Goal: Task Accomplishment & Management: Manage account settings

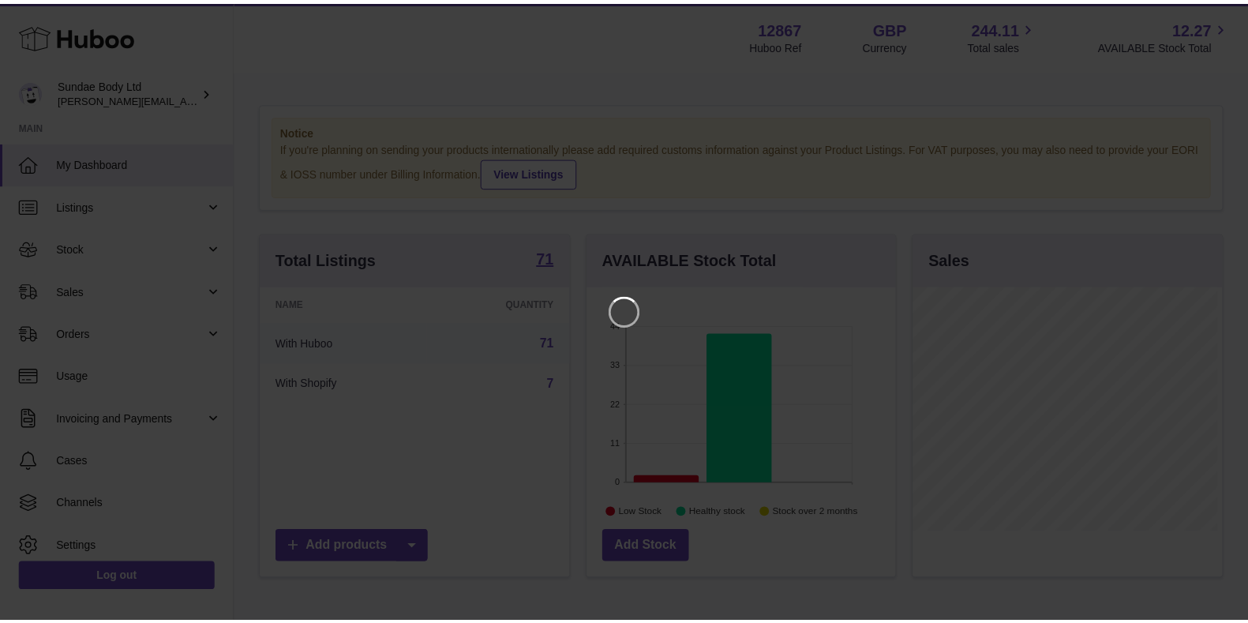
scroll to position [246, 313]
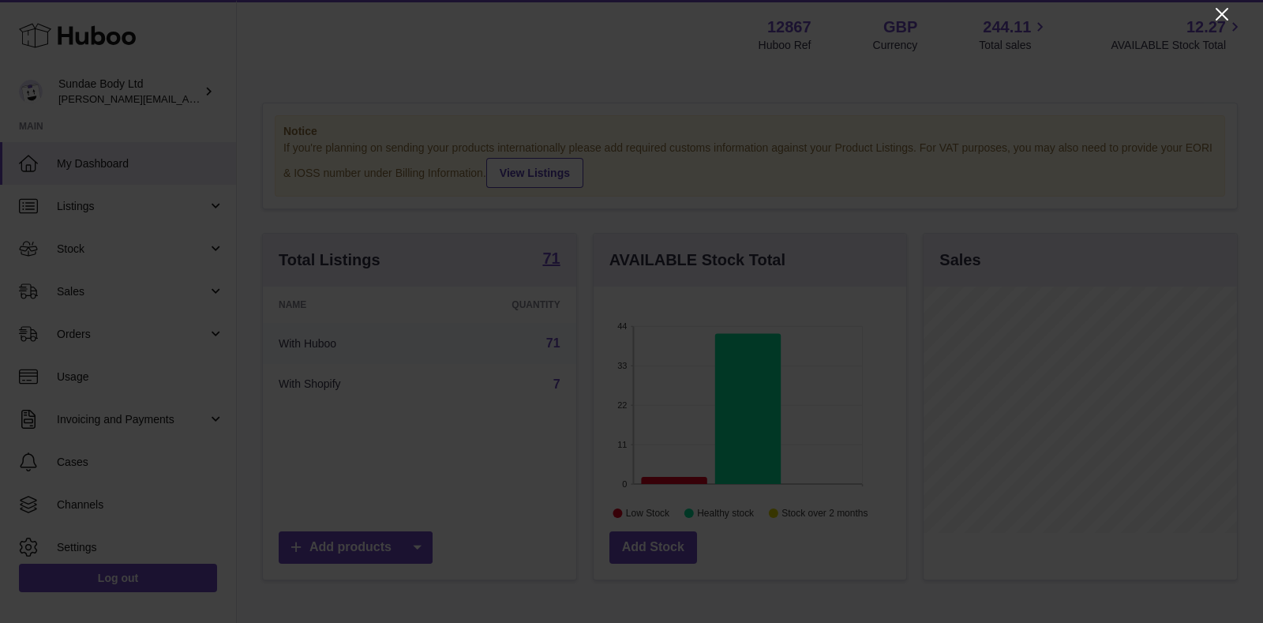
click at [1224, 17] on icon "Close" at bounding box center [1221, 14] width 13 height 13
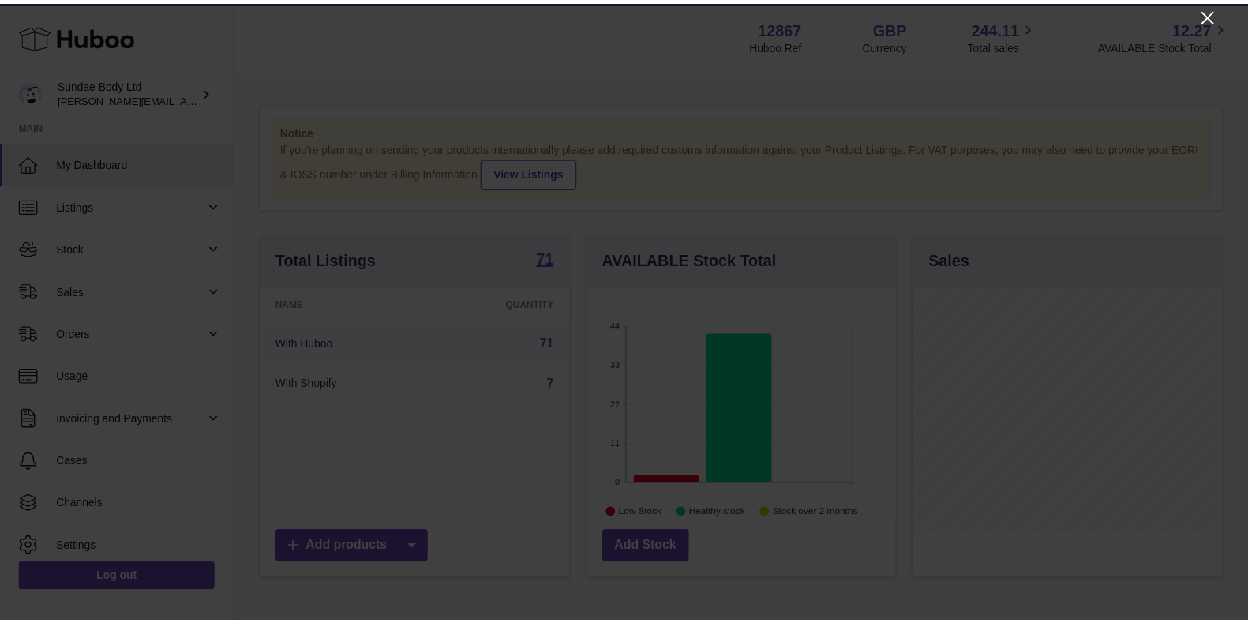
scroll to position [788965, 788903]
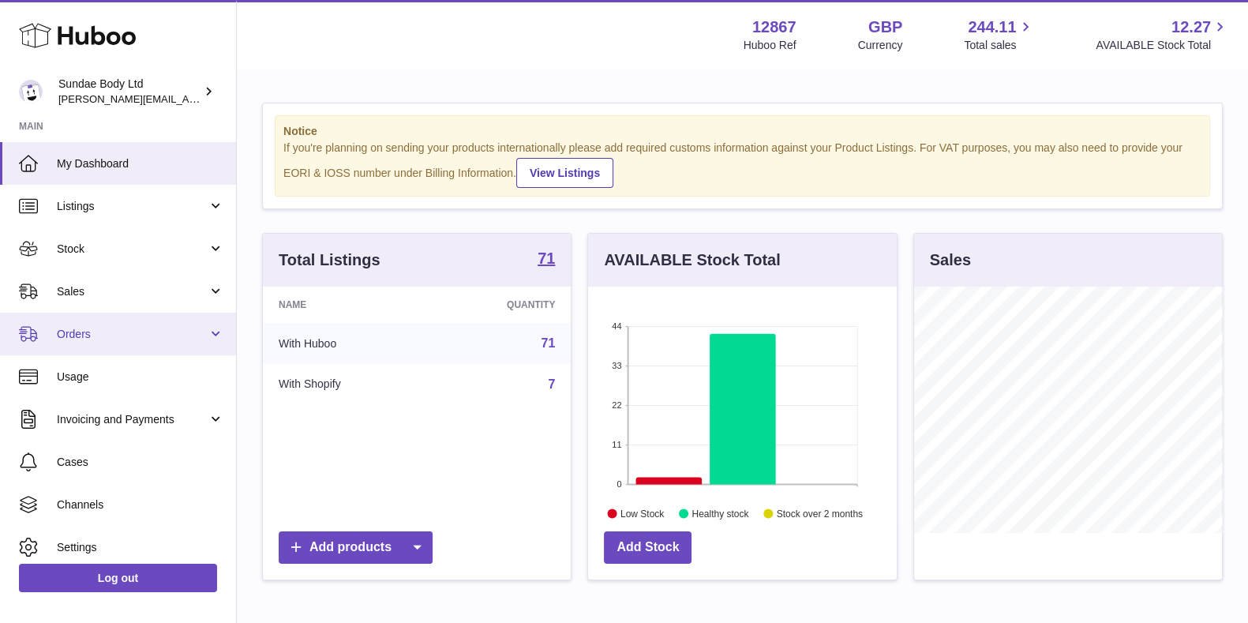
click at [82, 327] on span "Orders" at bounding box center [132, 334] width 151 height 15
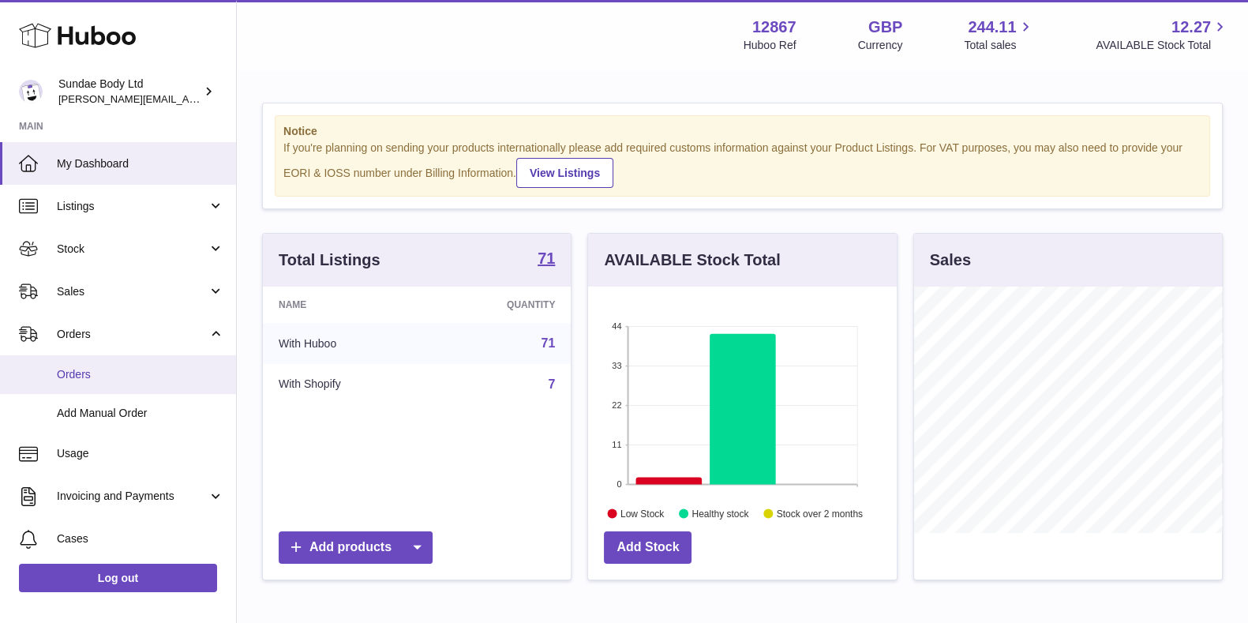
click at [81, 367] on span "Orders" at bounding box center [140, 374] width 167 height 15
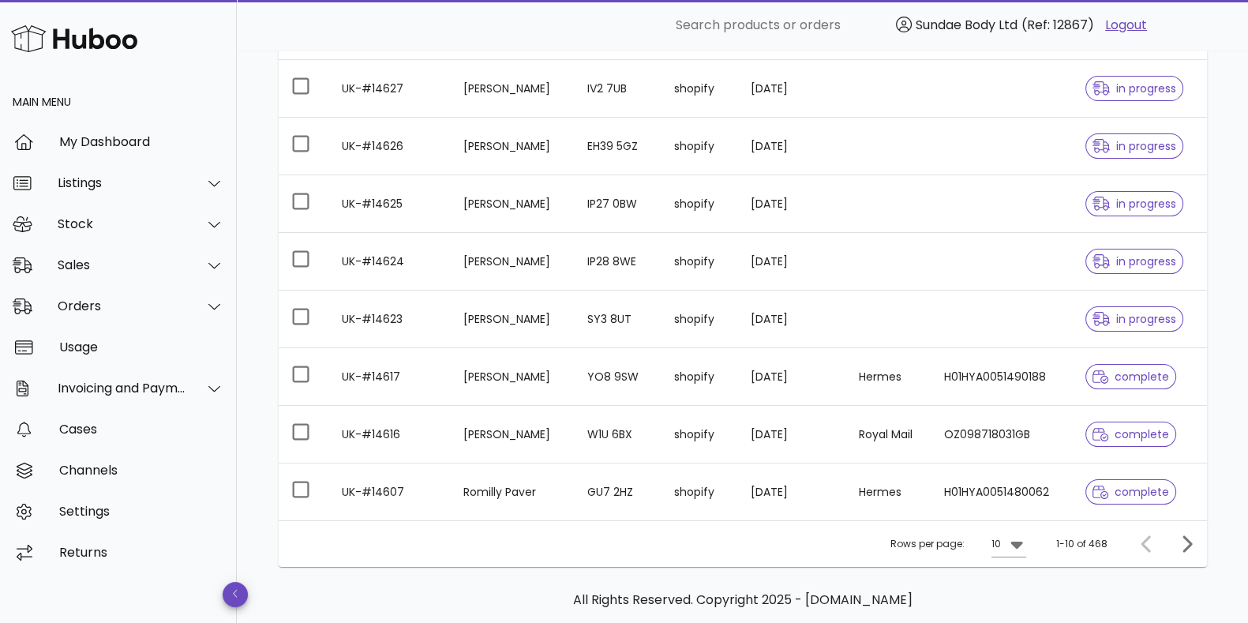
scroll to position [414, 0]
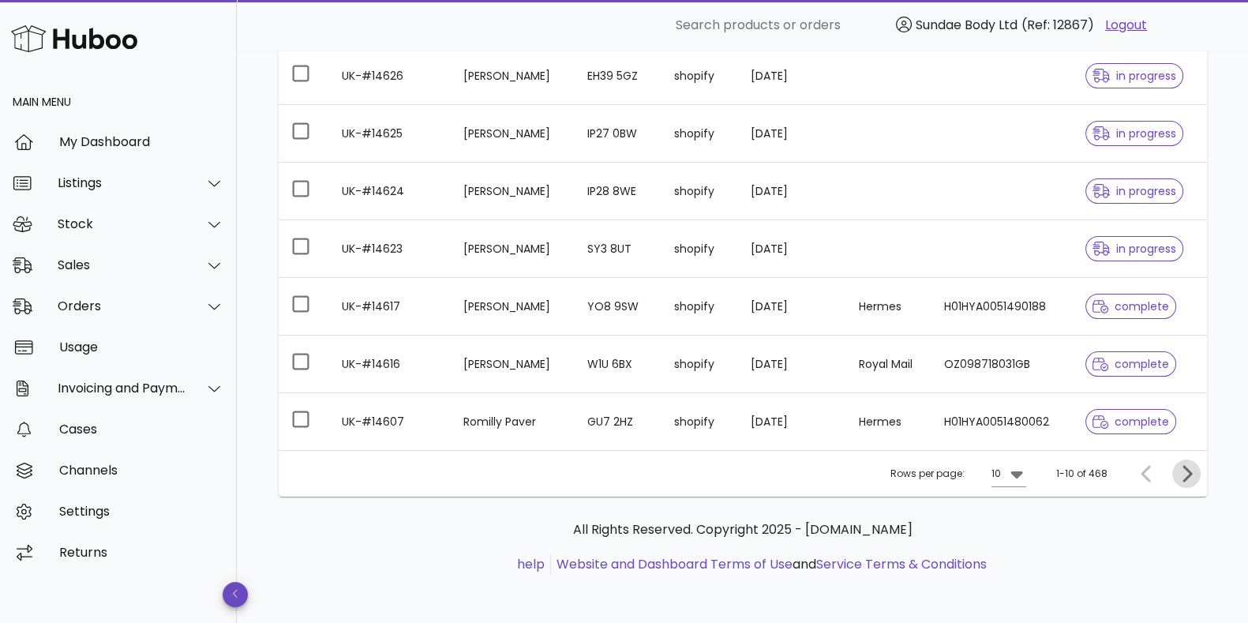
click at [1188, 476] on icon "Next page" at bounding box center [1186, 473] width 19 height 19
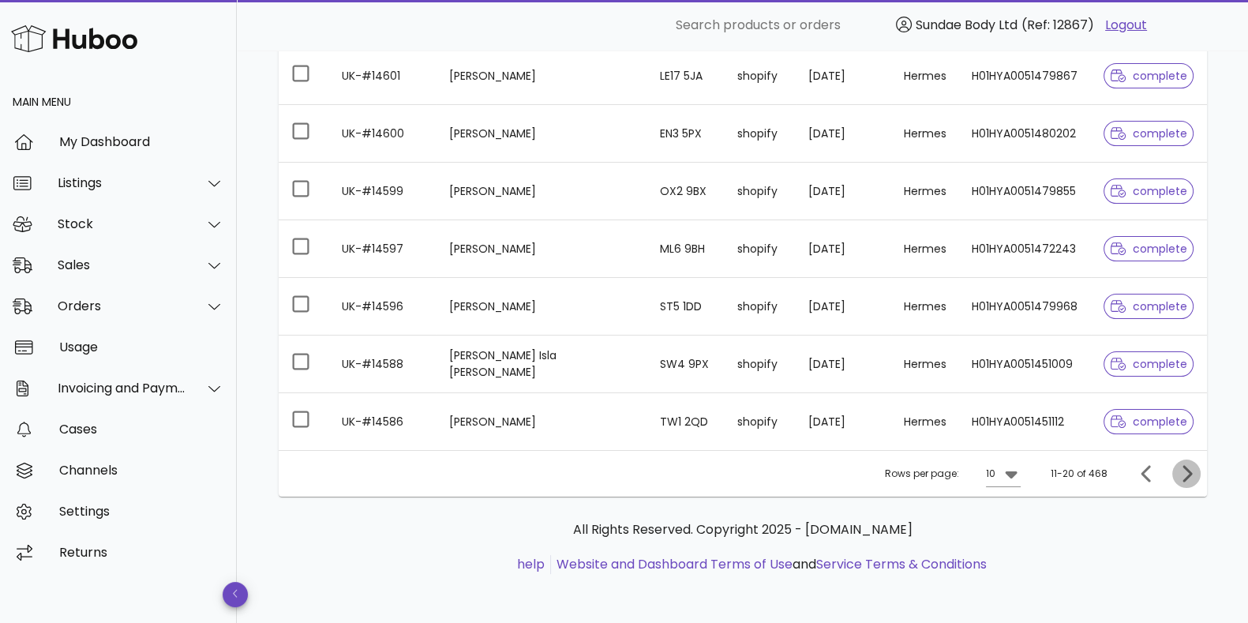
click at [1185, 470] on icon "Next page" at bounding box center [1186, 473] width 19 height 19
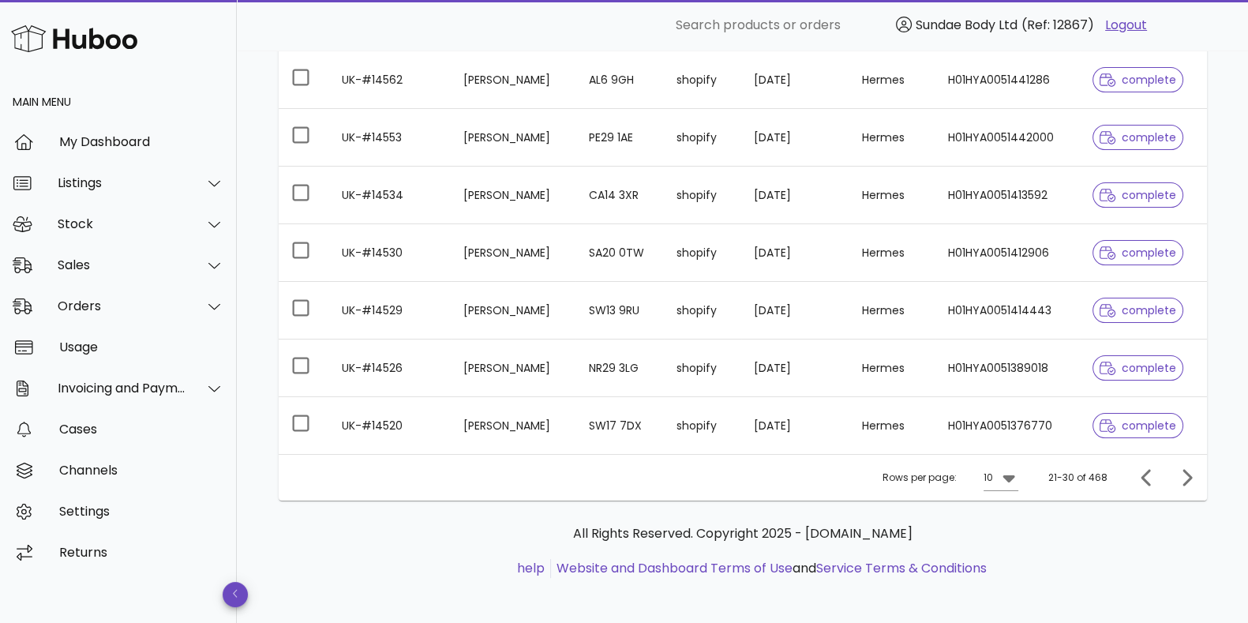
scroll to position [412, 0]
click at [1189, 475] on icon "Next page" at bounding box center [1186, 475] width 9 height 17
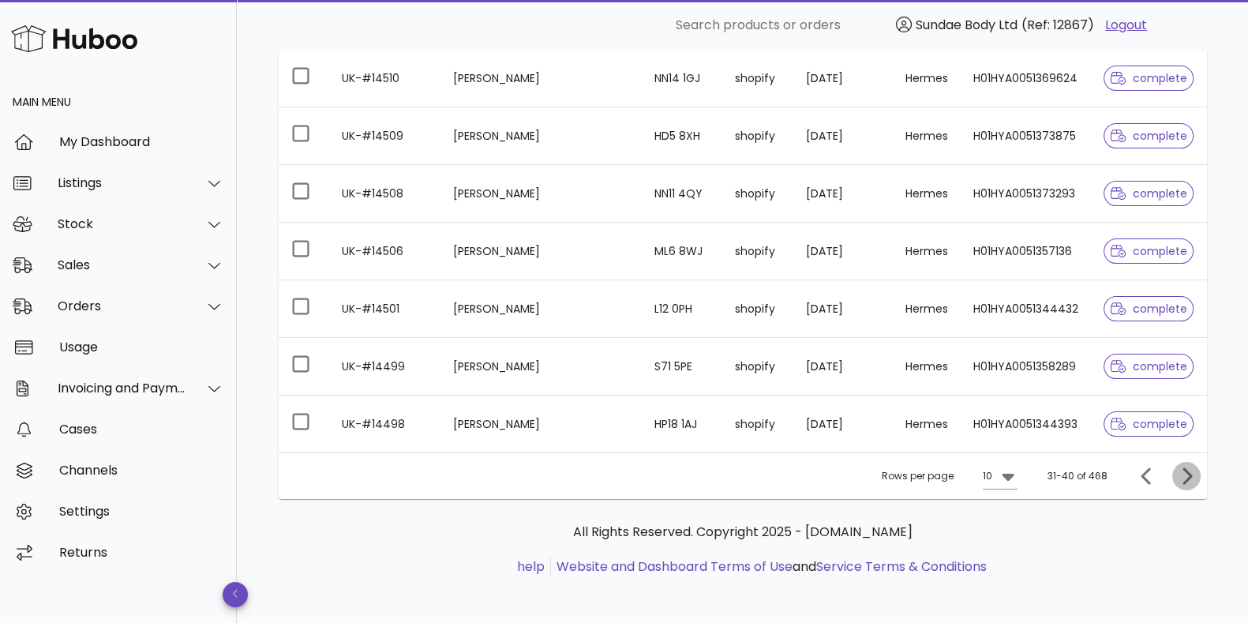
click at [1189, 475] on icon "Next page" at bounding box center [1186, 475] width 9 height 17
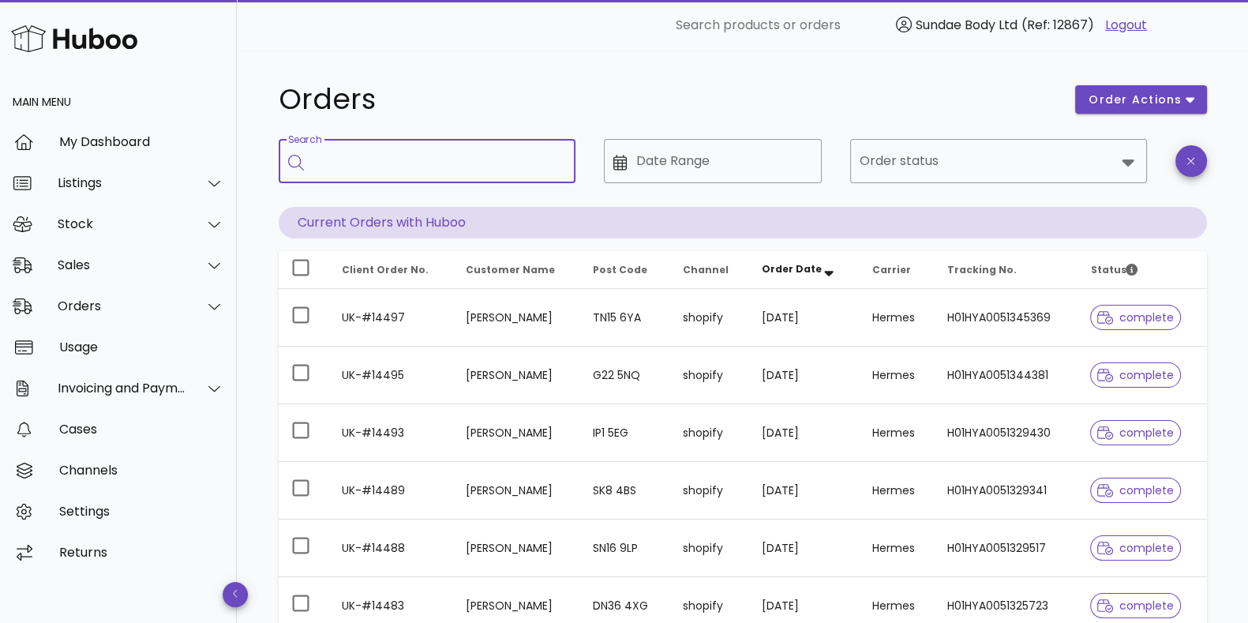
click at [470, 163] on input "Search" at bounding box center [437, 160] width 249 height 25
type input "**********"
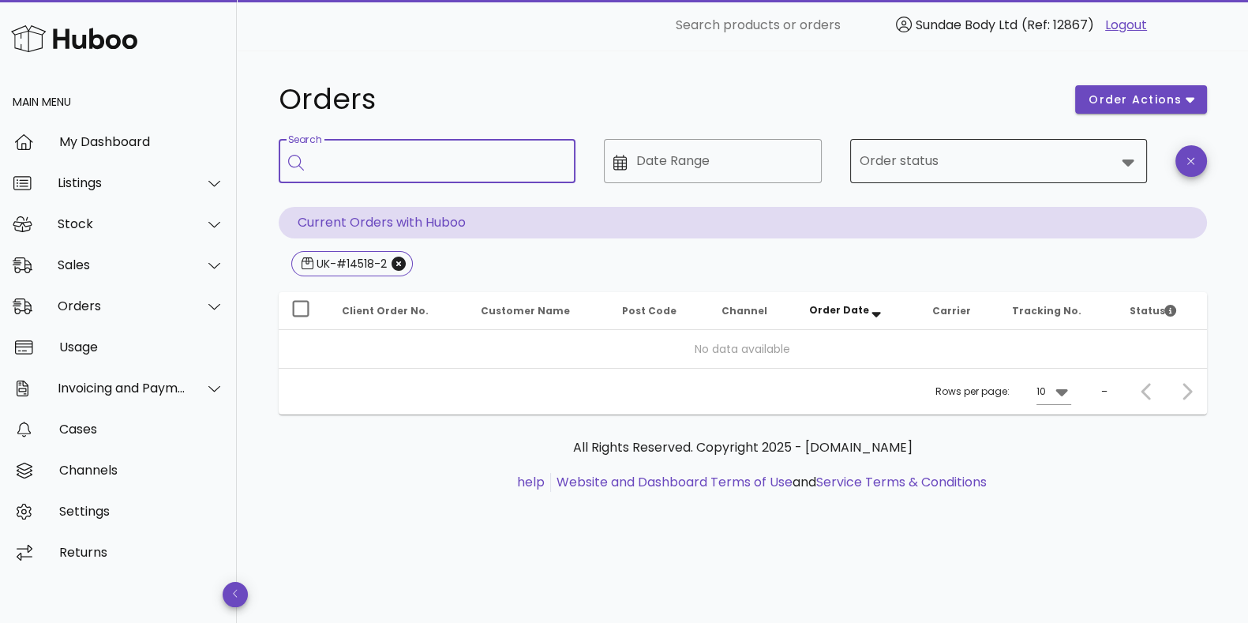
click at [1130, 161] on icon at bounding box center [1127, 162] width 12 height 7
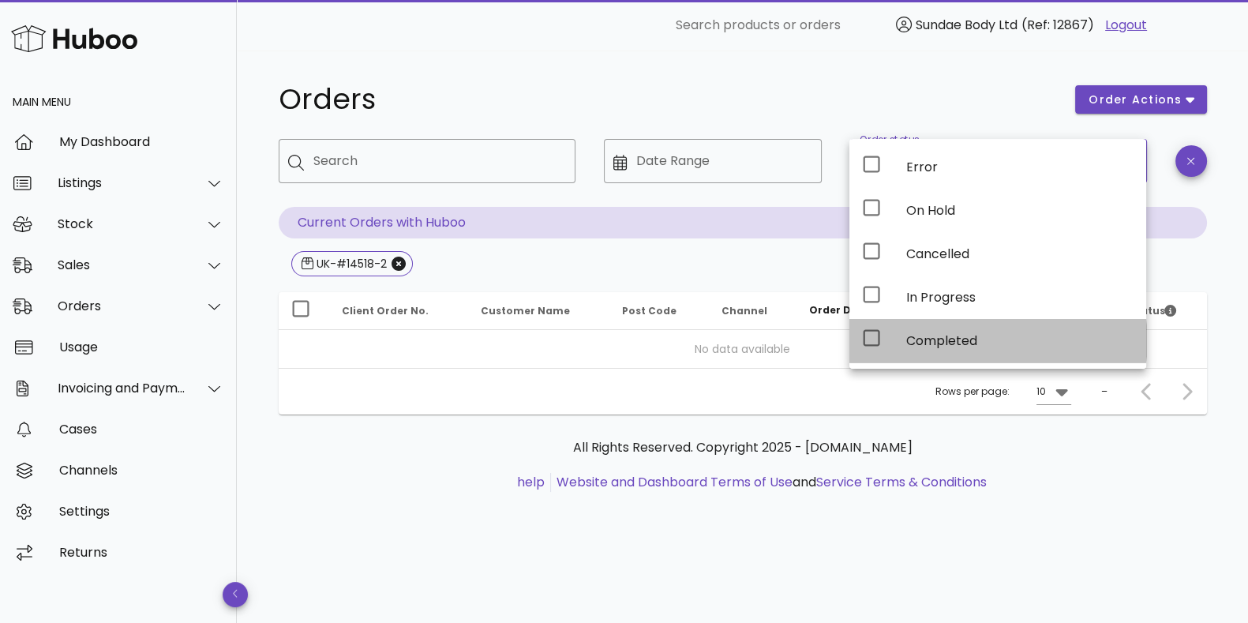
click at [865, 333] on icon at bounding box center [871, 337] width 19 height 19
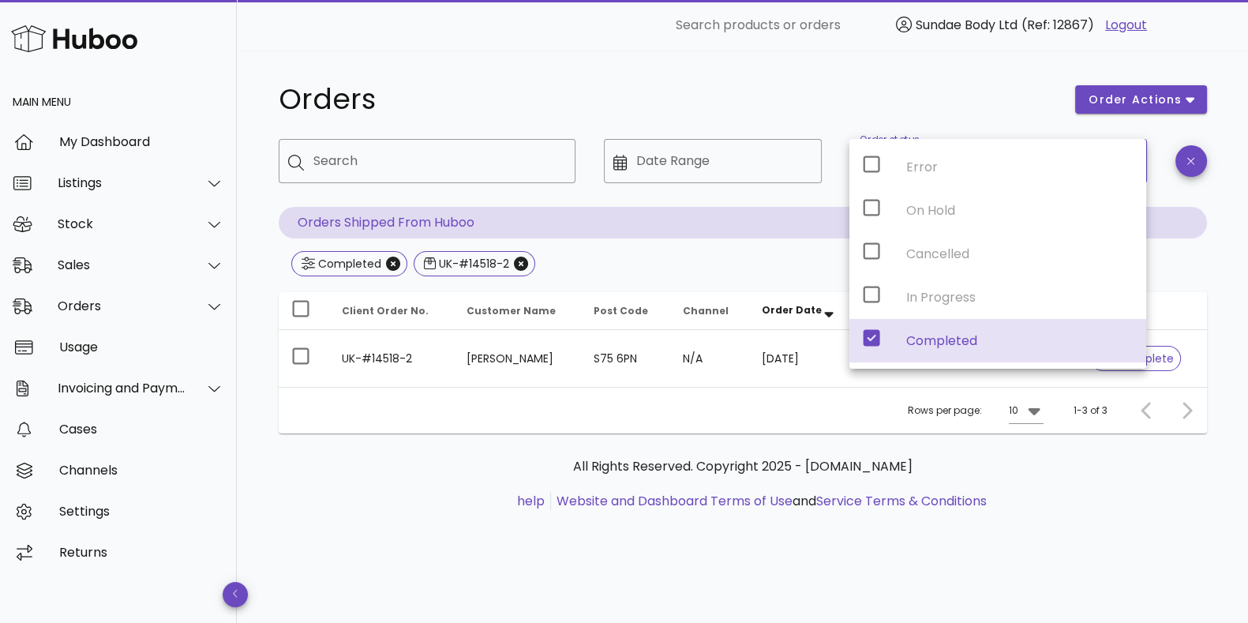
click at [822, 92] on h1 "Orders" at bounding box center [668, 99] width 778 height 28
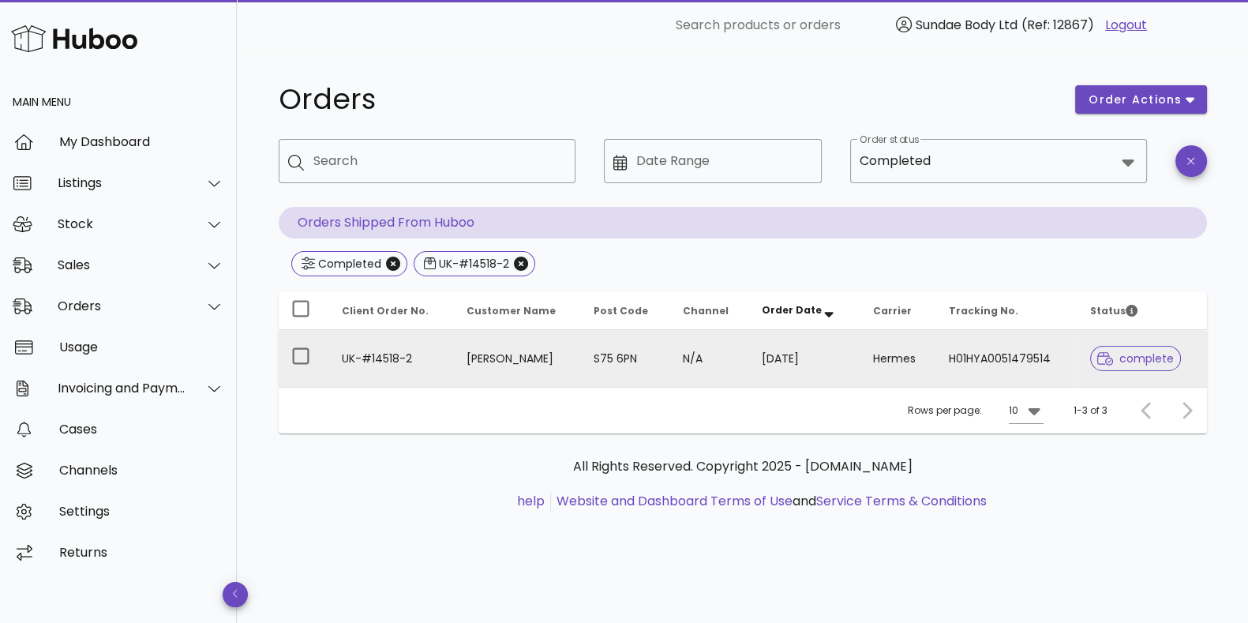
click at [1002, 353] on td "H01HYA0051479514" at bounding box center [1006, 358] width 141 height 57
drag, startPoint x: 1043, startPoint y: 361, endPoint x: 934, endPoint y: 354, distance: 108.4
click at [936, 354] on td "H01HYA0051479514" at bounding box center [1006, 358] width 141 height 57
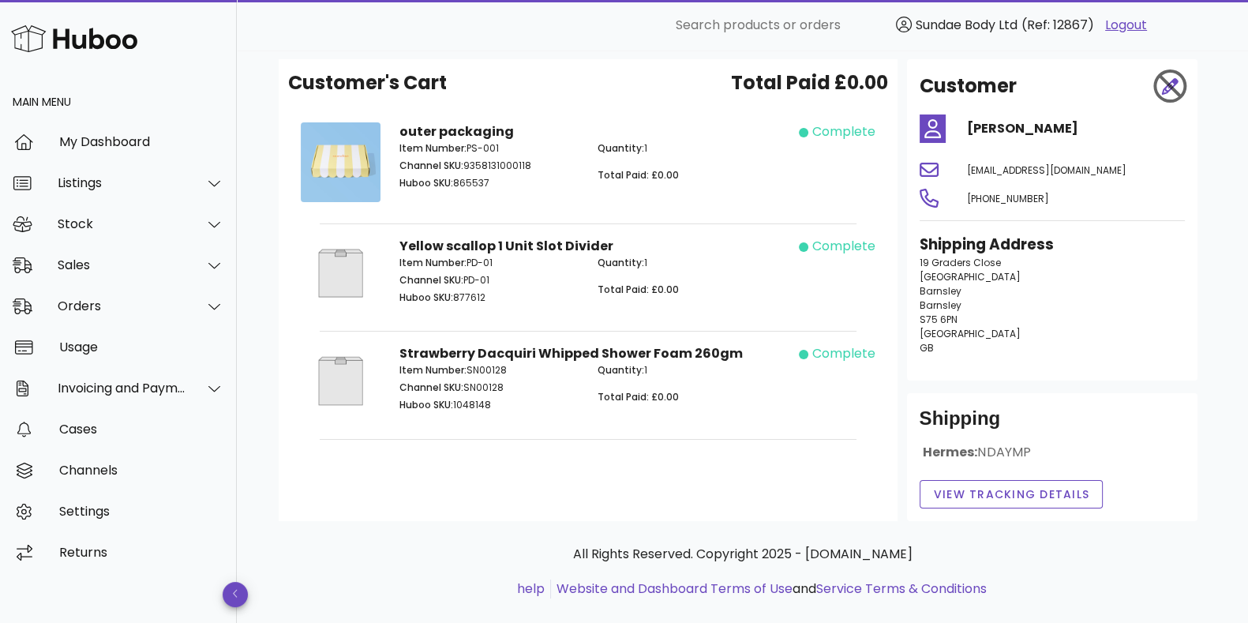
scroll to position [89, 0]
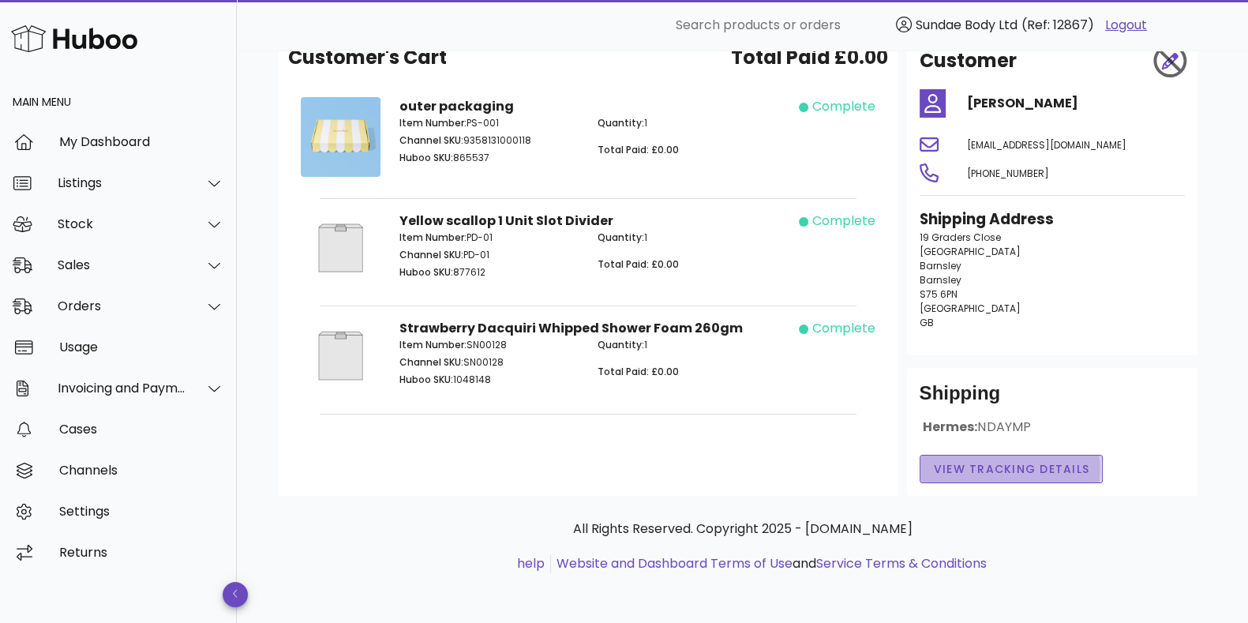
click at [1023, 474] on span "View Tracking details" at bounding box center [1011, 469] width 157 height 17
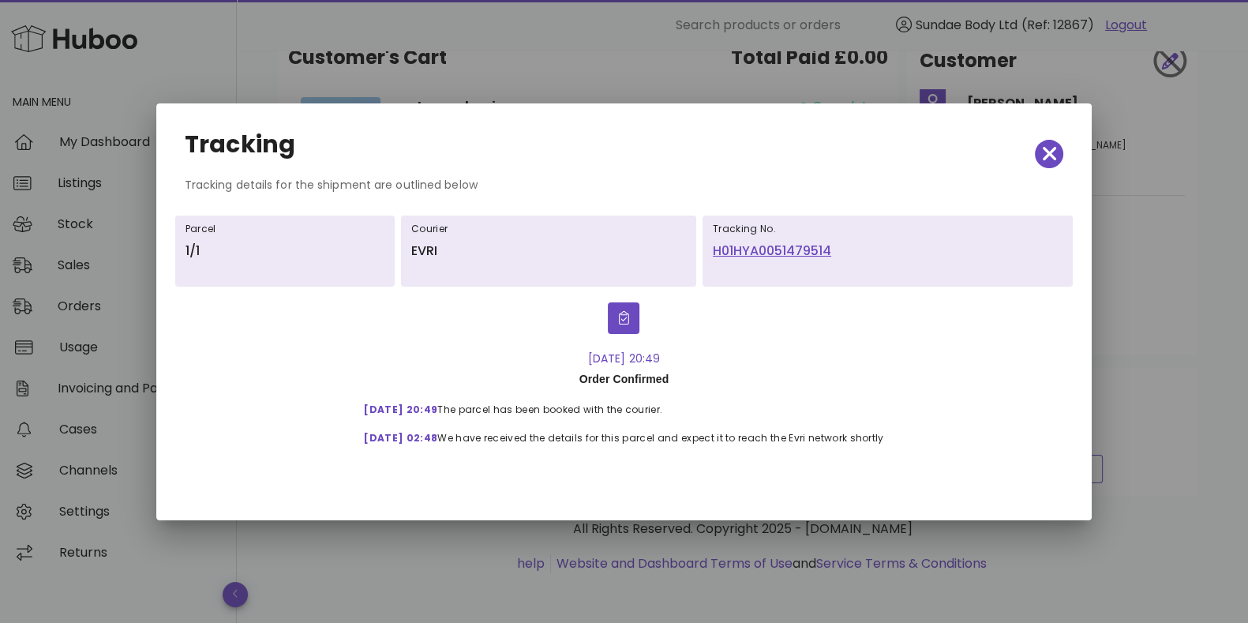
click at [805, 250] on link "H01HYA0051479514" at bounding box center [888, 250] width 350 height 19
click at [627, 39] on div at bounding box center [624, 311] width 1248 height 623
click at [1050, 157] on icon "button" at bounding box center [1050, 154] width 14 height 22
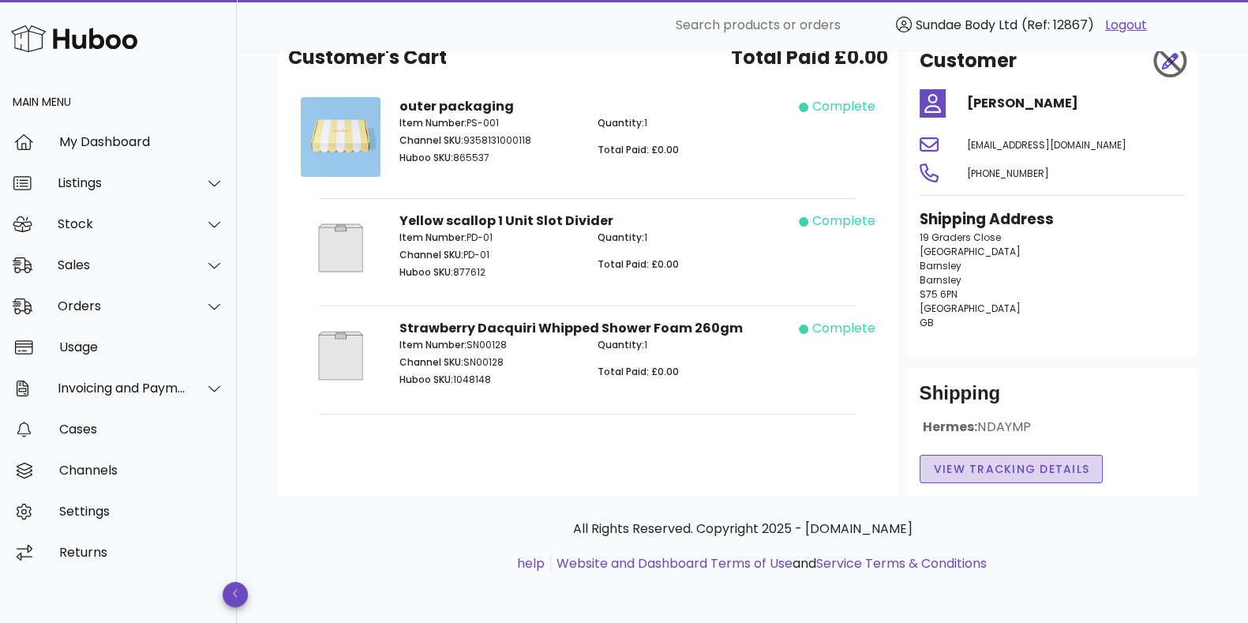
click at [1001, 472] on span "View Tracking details" at bounding box center [1011, 469] width 157 height 17
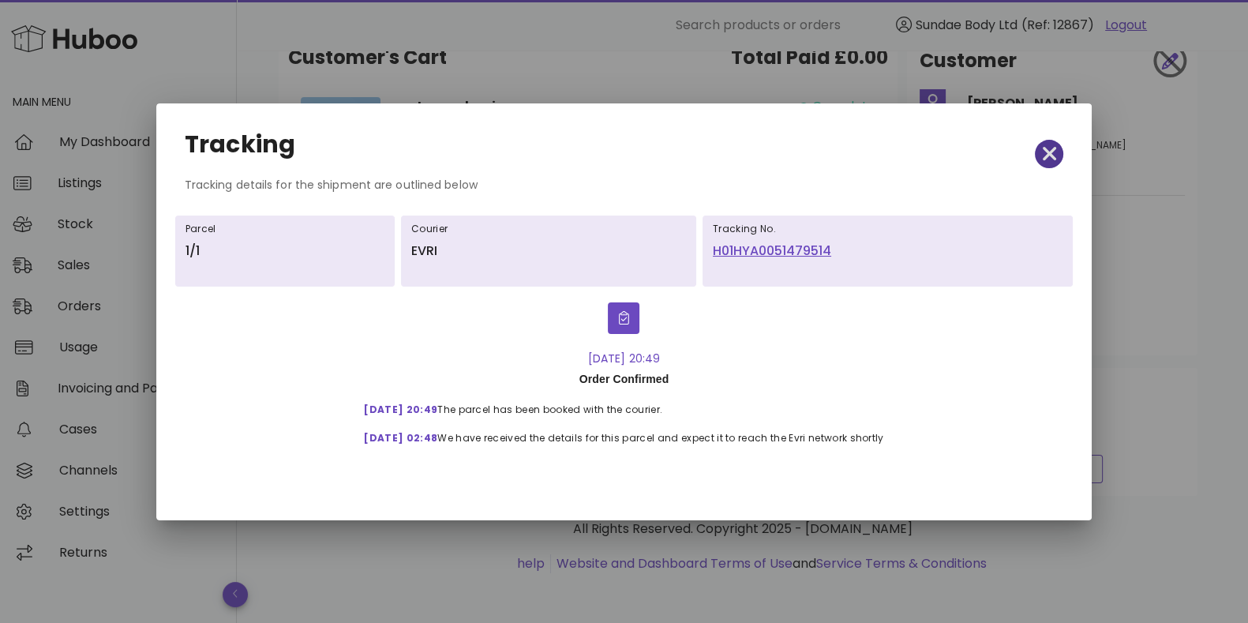
click at [1046, 149] on icon "button" at bounding box center [1050, 154] width 14 height 14
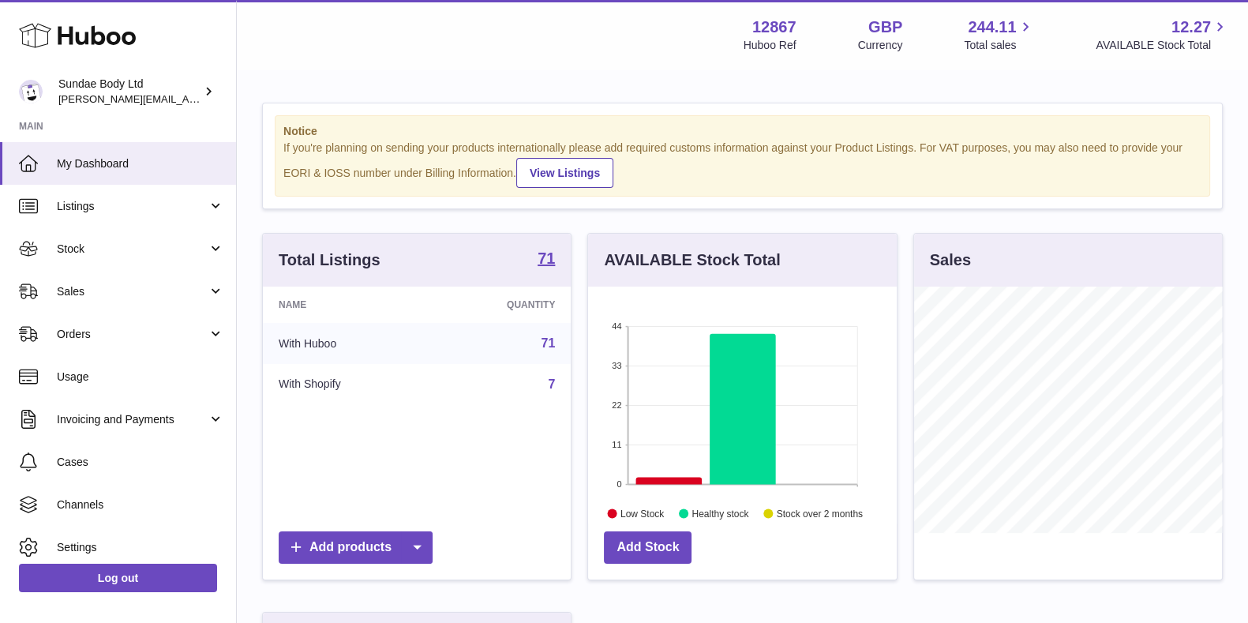
scroll to position [246, 313]
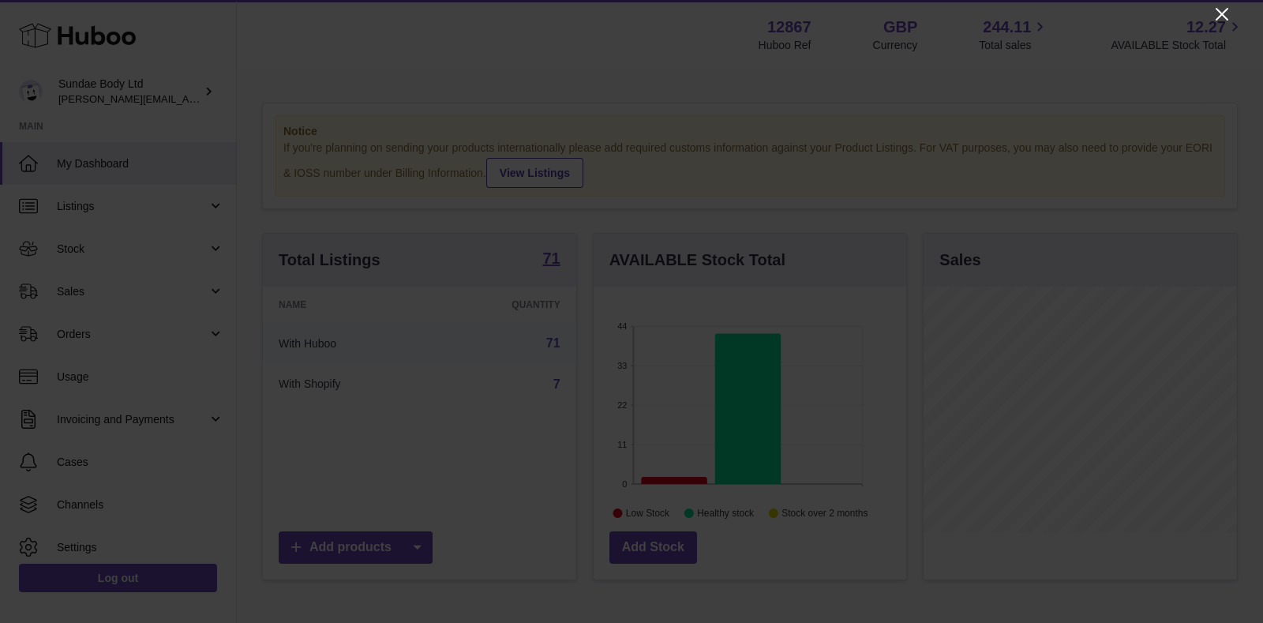
click at [1230, 7] on icon "Close" at bounding box center [1221, 14] width 19 height 19
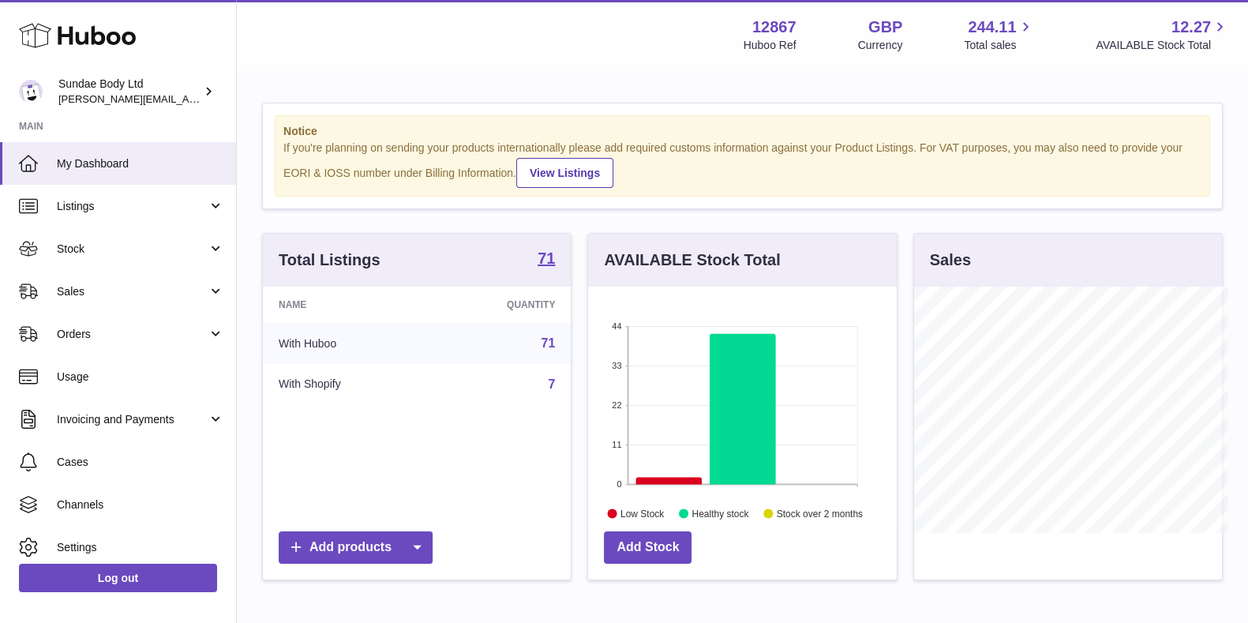
scroll to position [788965, 788903]
click at [55, 338] on link "Orders" at bounding box center [118, 334] width 236 height 43
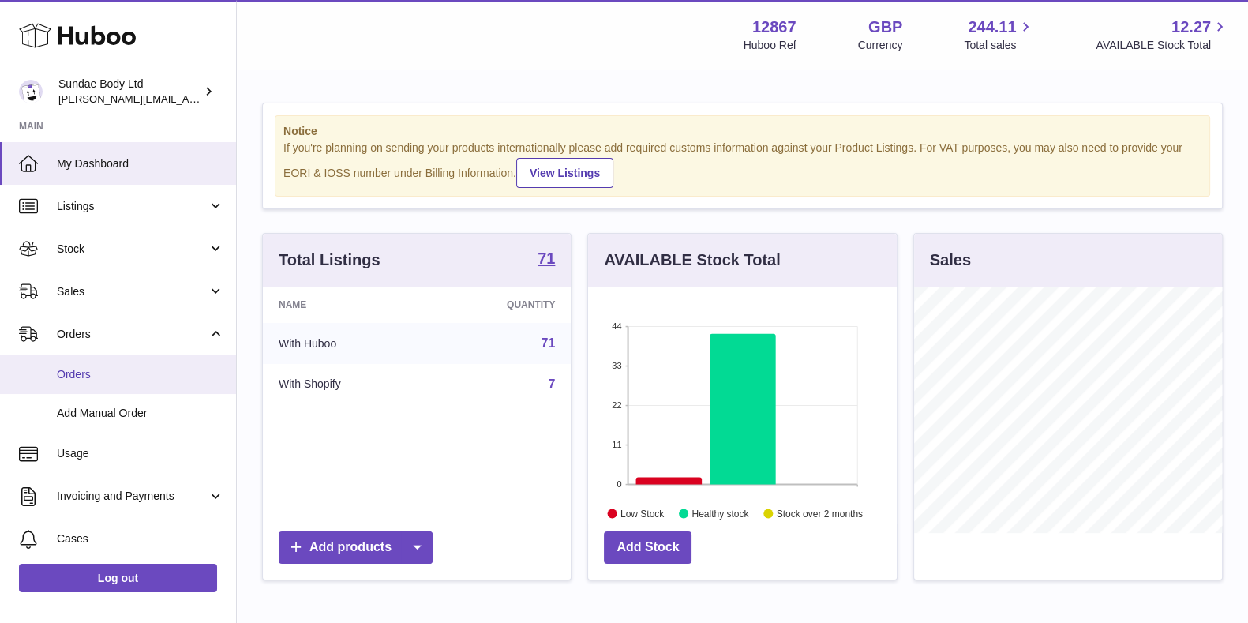
click at [83, 373] on span "Orders" at bounding box center [140, 374] width 167 height 15
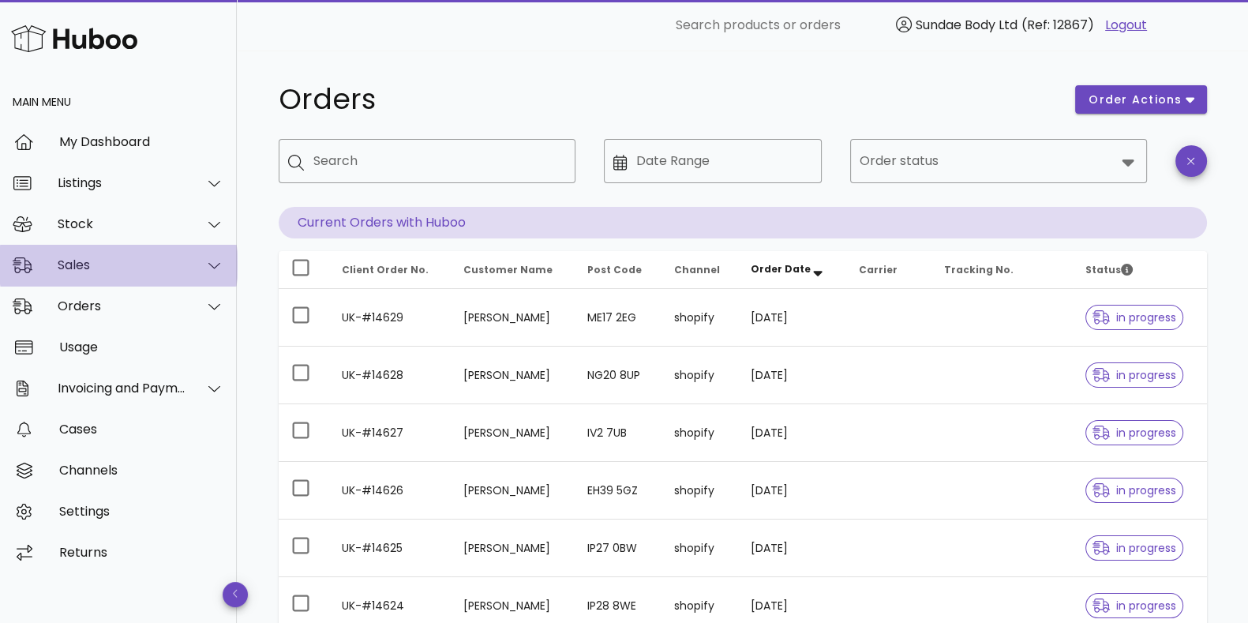
click at [78, 267] on div "Sales" at bounding box center [122, 264] width 129 height 15
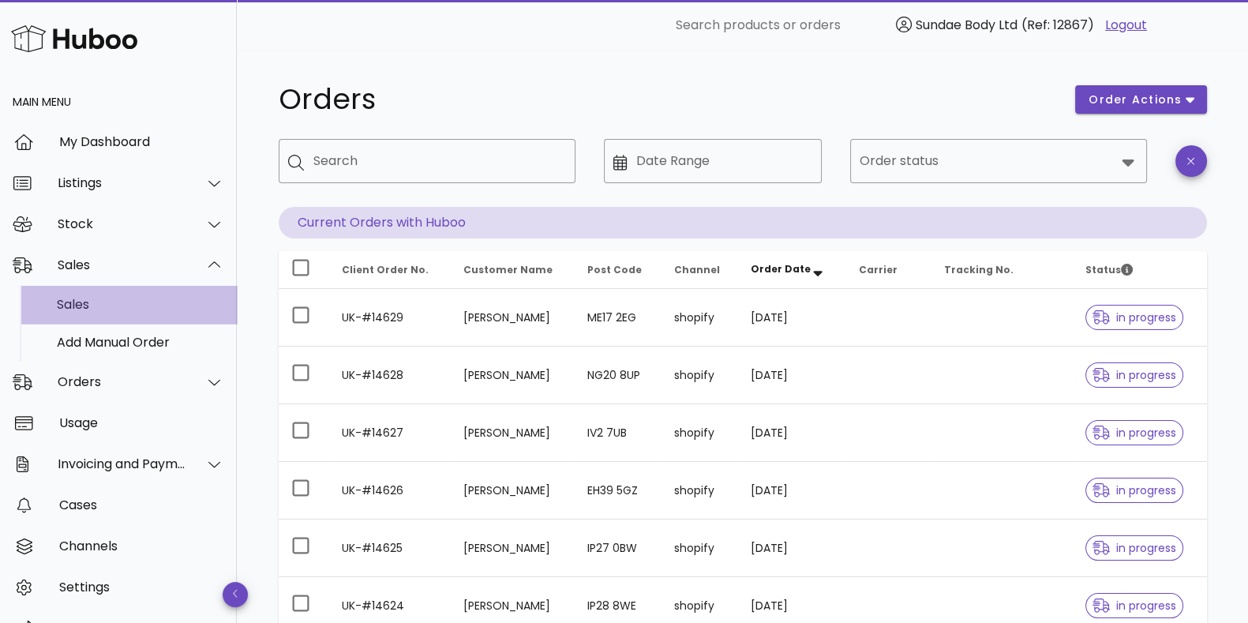
click at [75, 301] on div "Sales" at bounding box center [140, 304] width 167 height 15
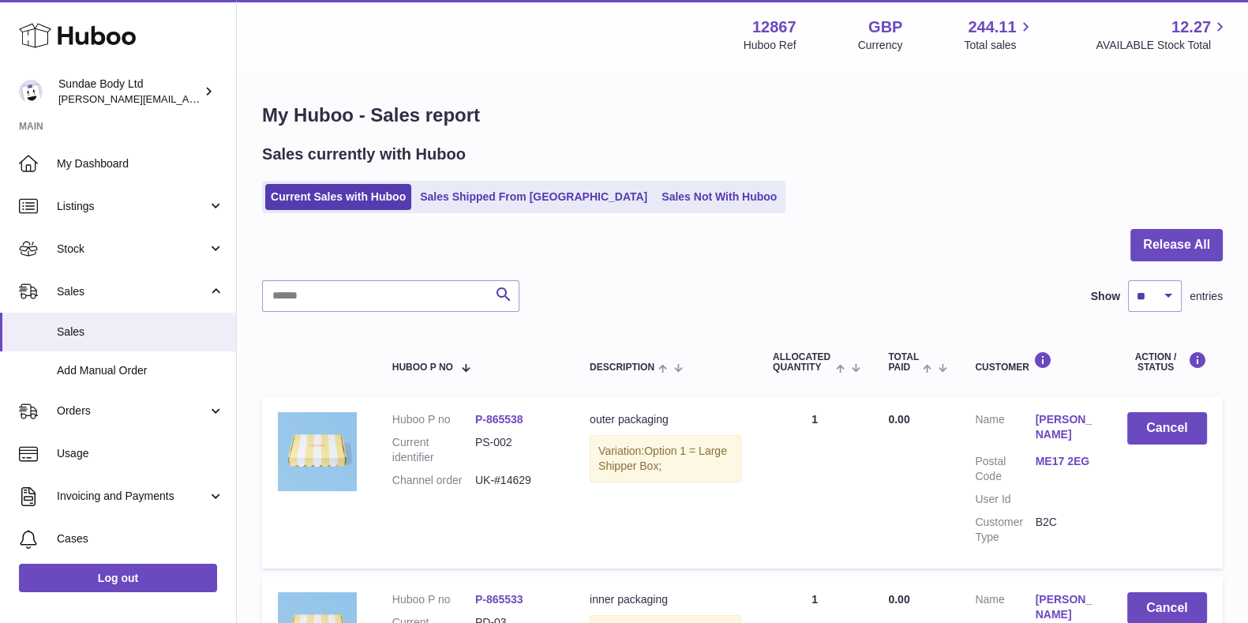
click at [656, 194] on link "Sales Not With Huboo" at bounding box center [719, 197] width 126 height 26
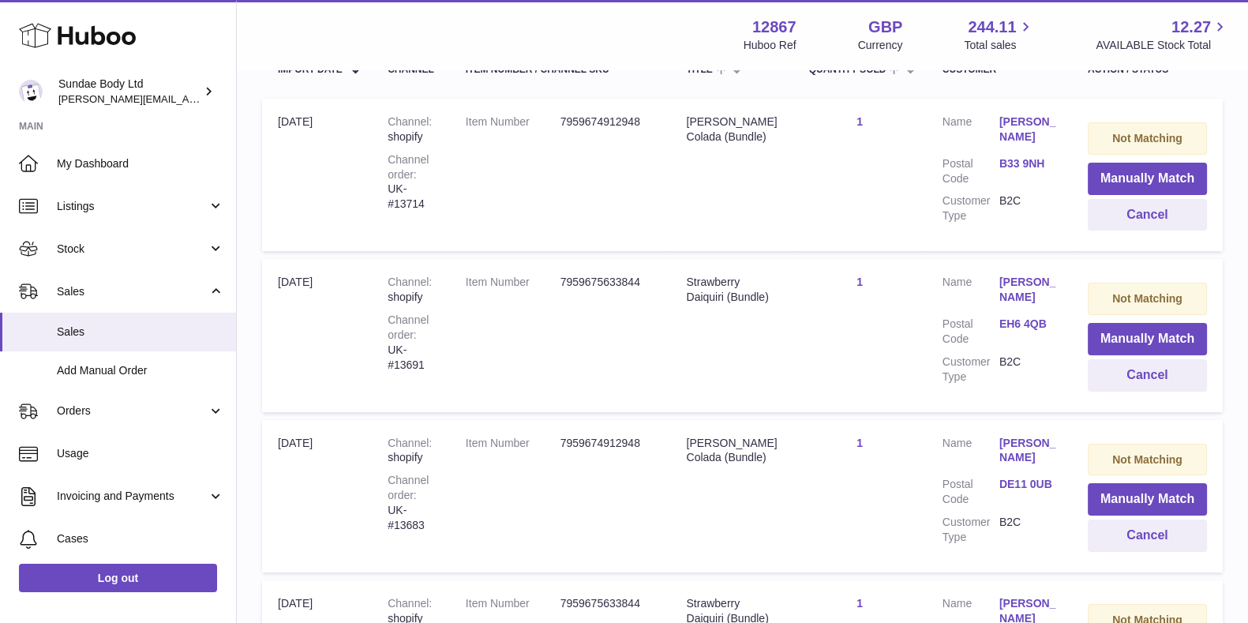
scroll to position [325, 0]
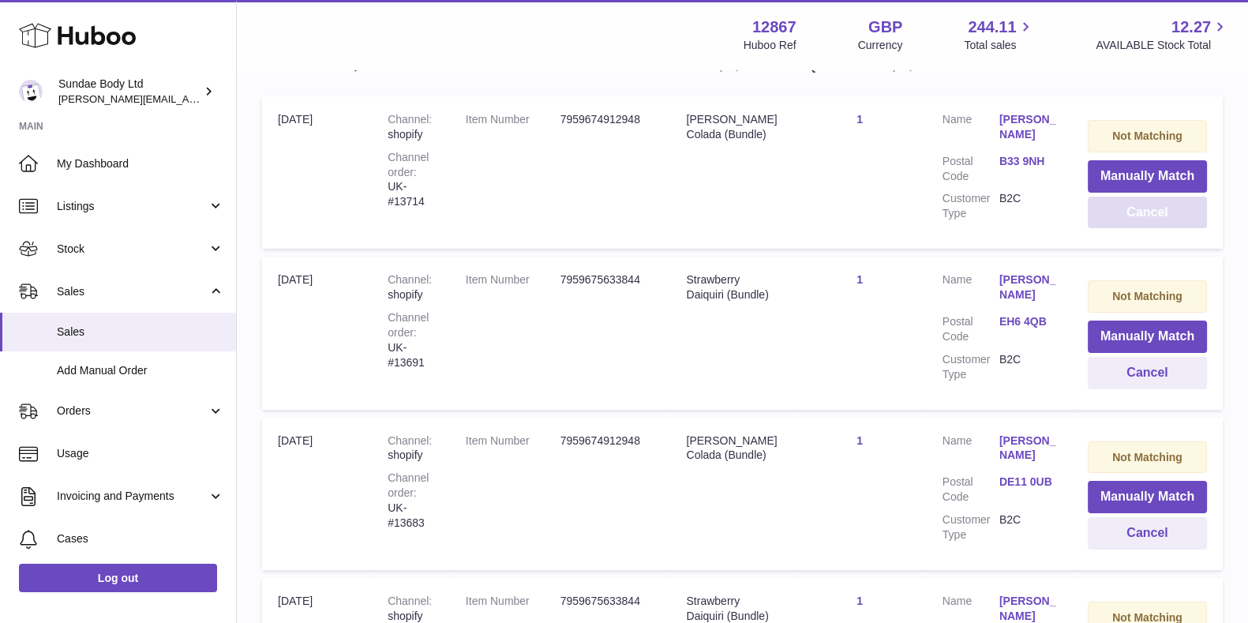
click at [1144, 208] on button "Cancel" at bounding box center [1147, 213] width 119 height 32
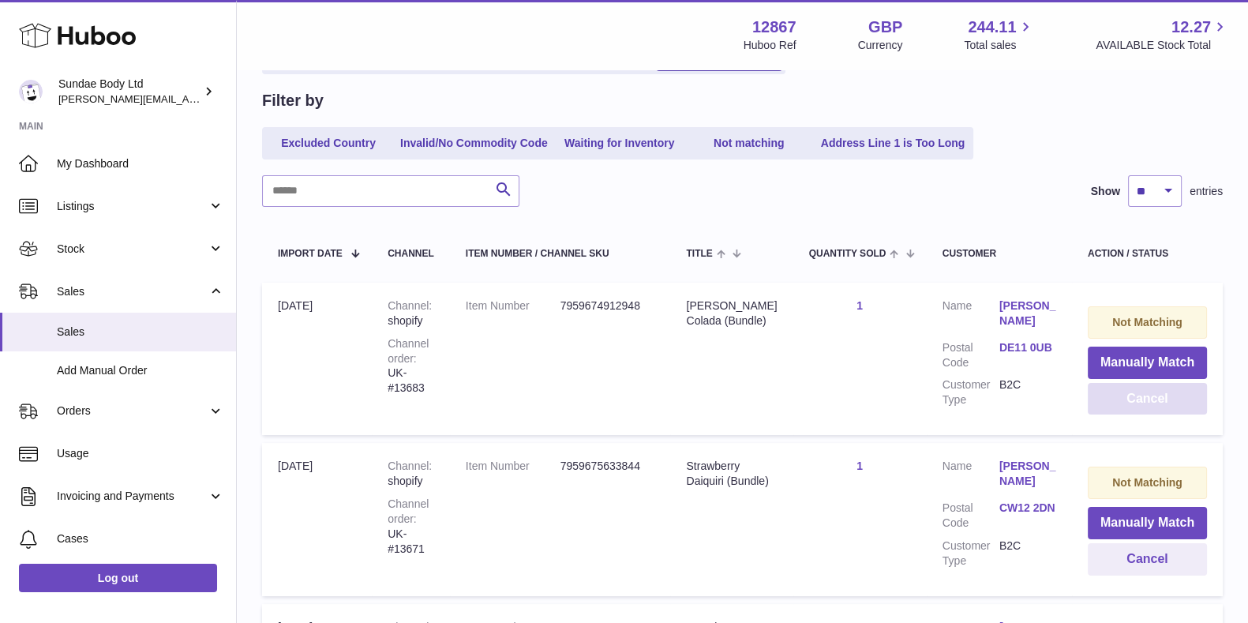
scroll to position [120, 0]
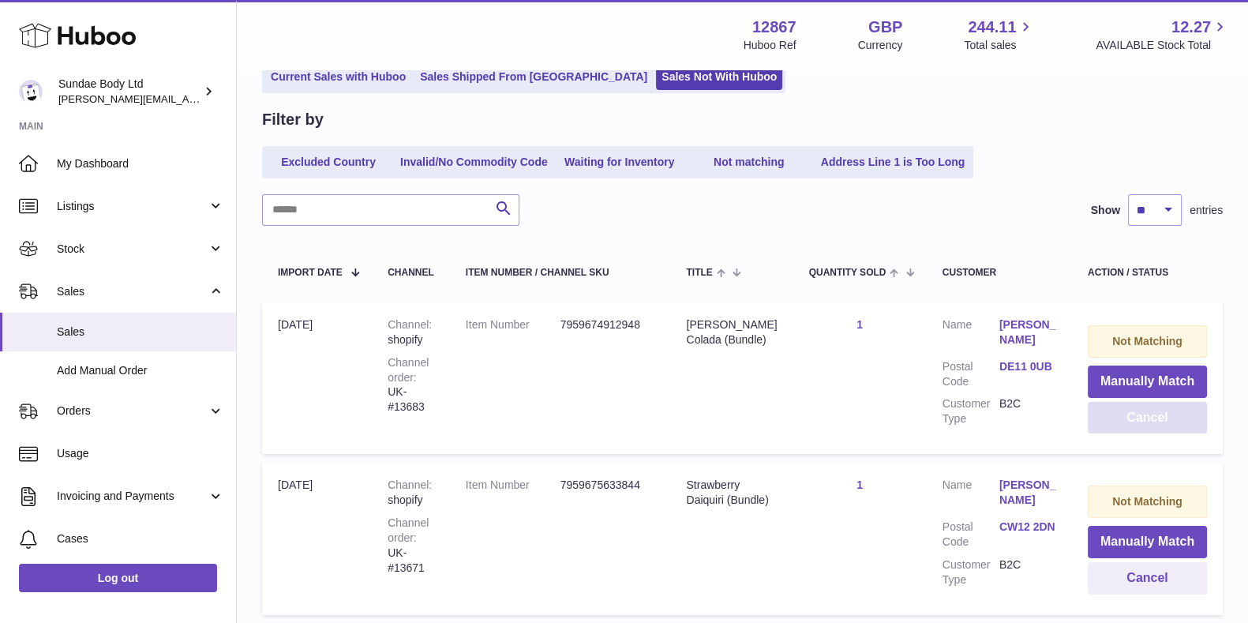
click at [1144, 417] on button "Cancel" at bounding box center [1147, 418] width 119 height 32
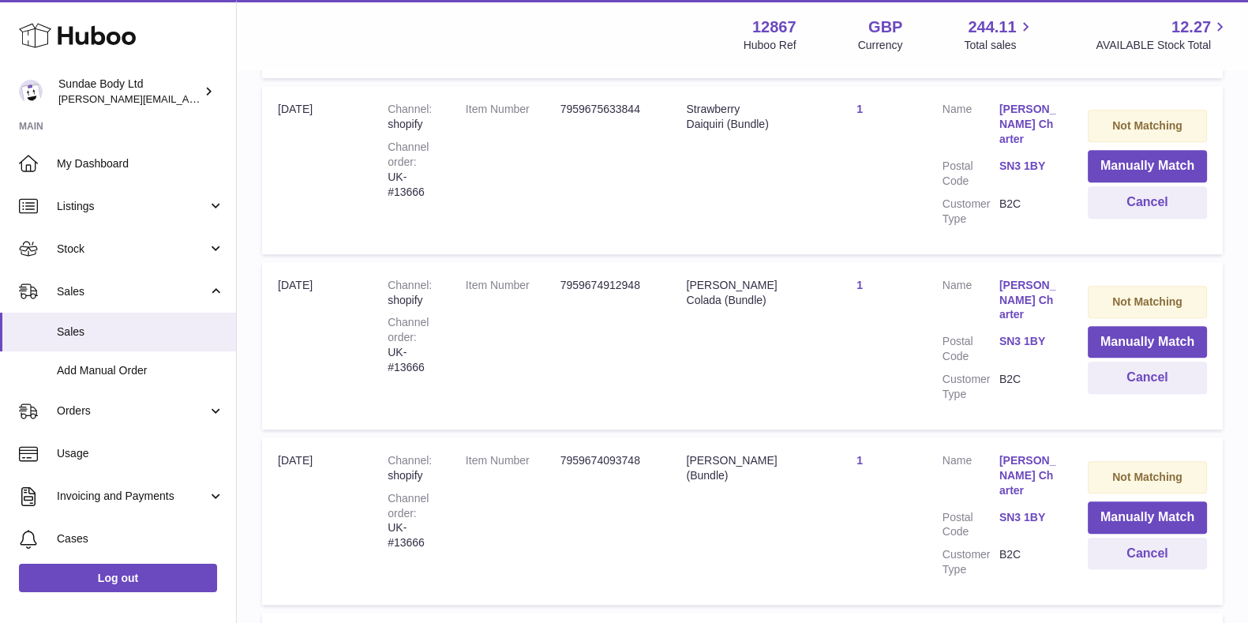
scroll to position [1148, 0]
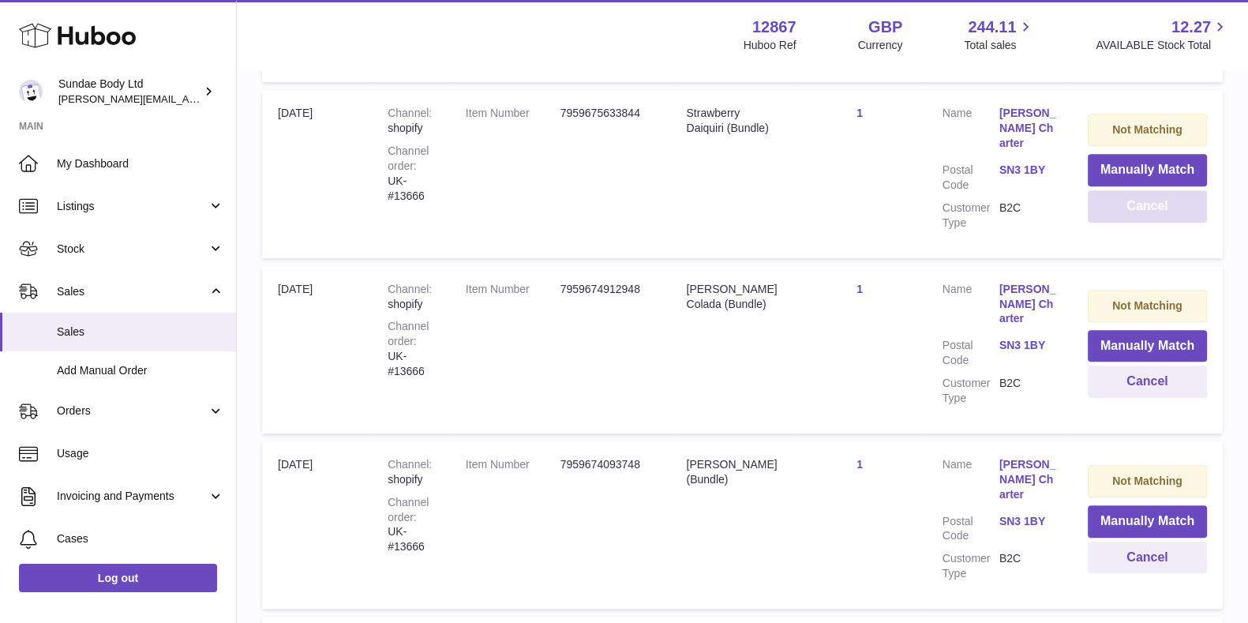
click at [1151, 190] on button "Cancel" at bounding box center [1147, 206] width 119 height 32
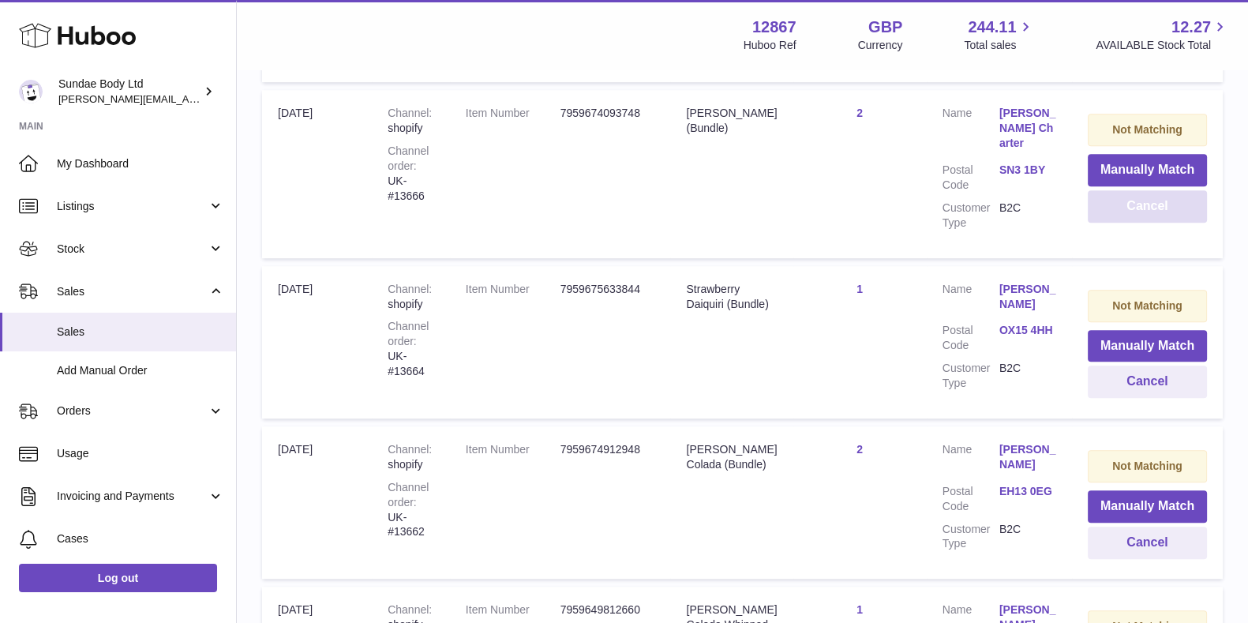
click at [1151, 190] on button "Cancel" at bounding box center [1147, 206] width 119 height 32
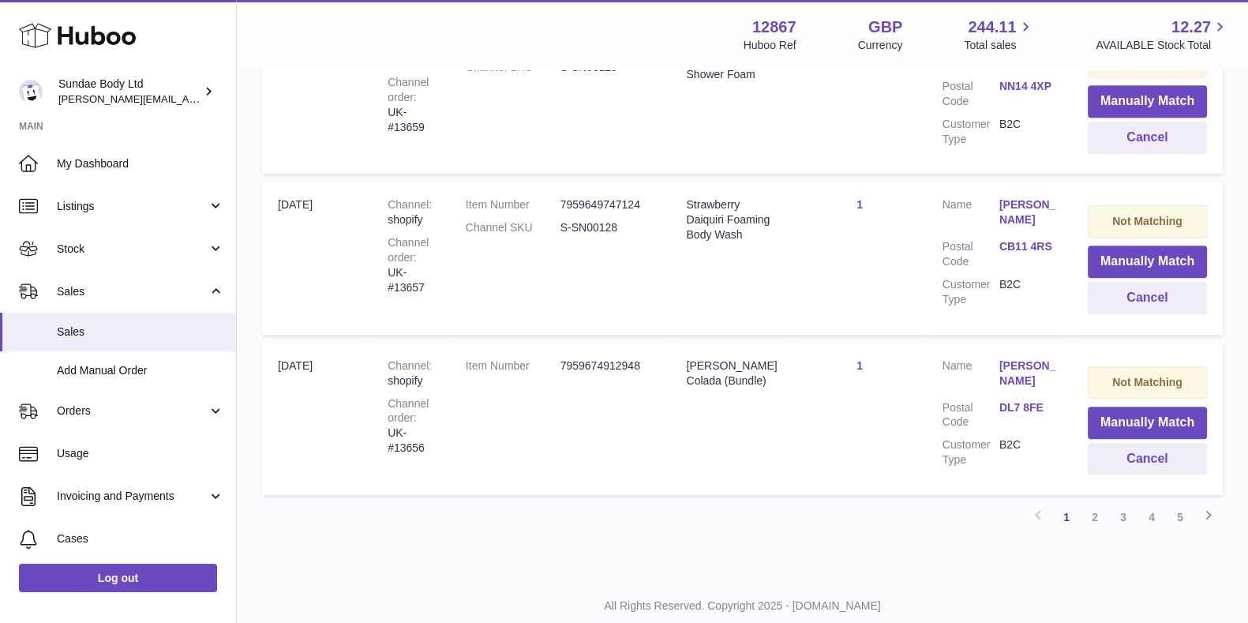
scroll to position [1540, 0]
click at [1129, 286] on button "Cancel" at bounding box center [1147, 296] width 119 height 32
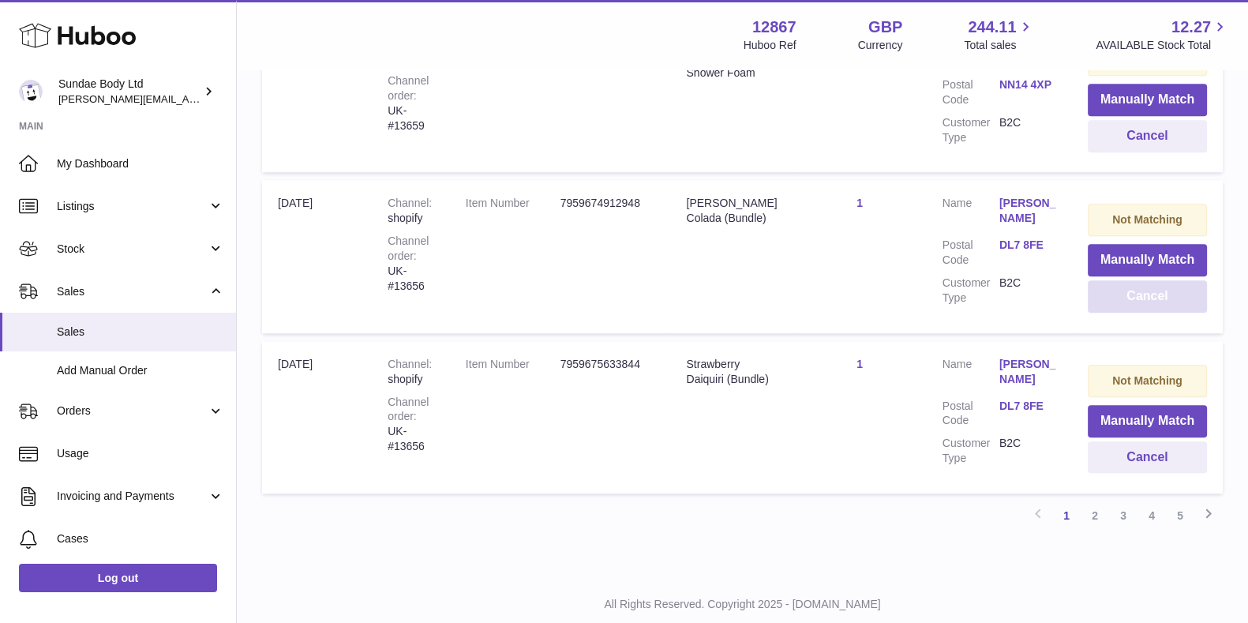
click at [1129, 286] on button "Cancel" at bounding box center [1147, 296] width 119 height 32
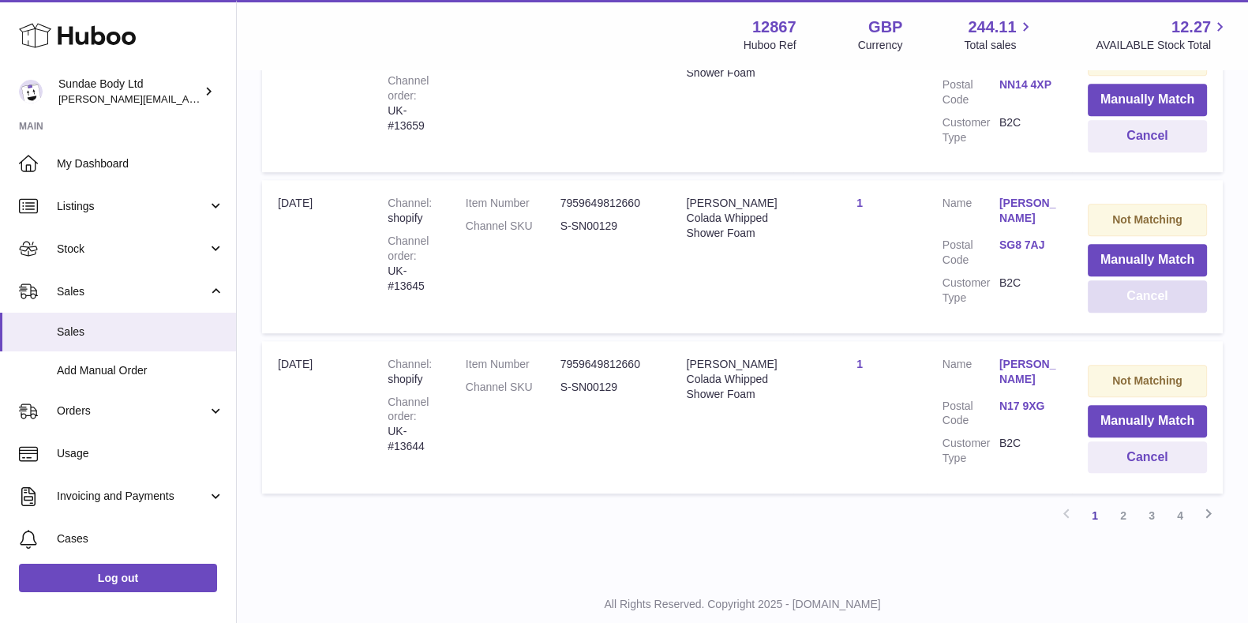
click at [1129, 286] on button "Cancel" at bounding box center [1147, 296] width 119 height 32
click at [1181, 501] on link "4" at bounding box center [1180, 515] width 28 height 28
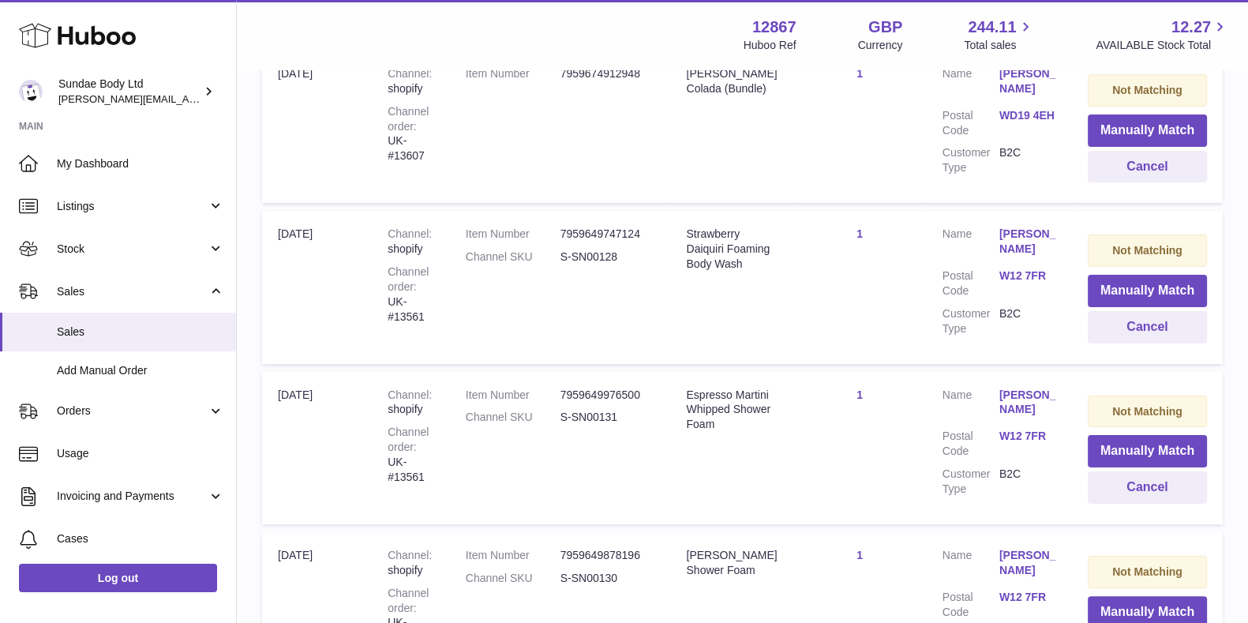
scroll to position [373, 0]
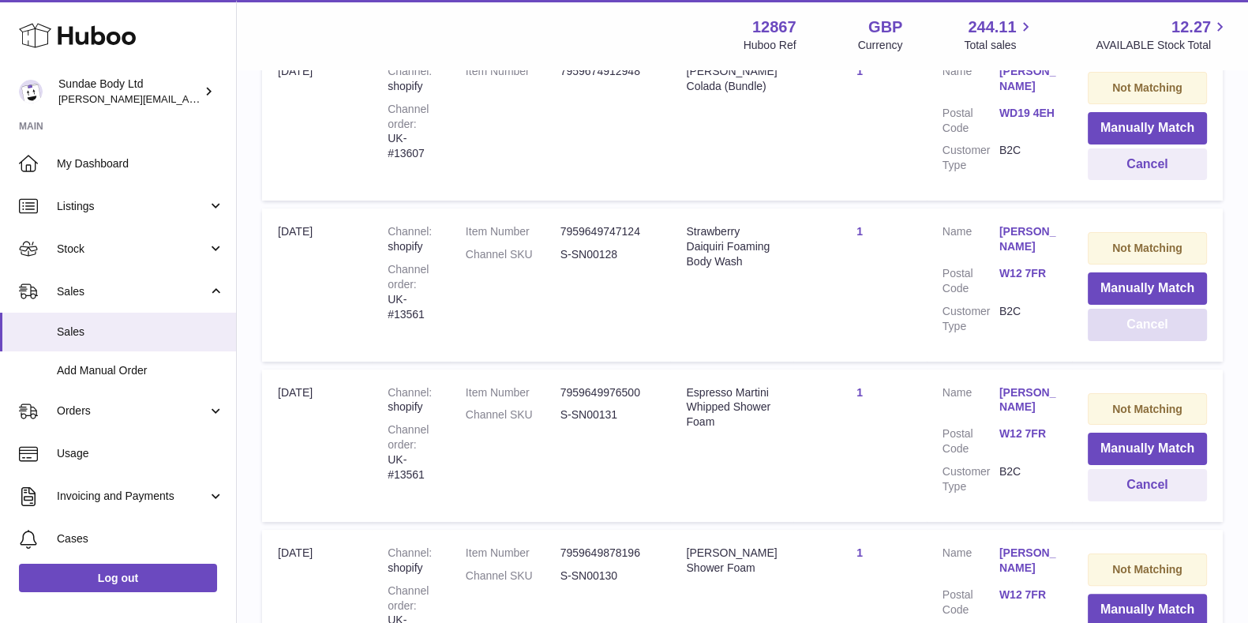
click at [1140, 324] on button "Cancel" at bounding box center [1147, 325] width 119 height 32
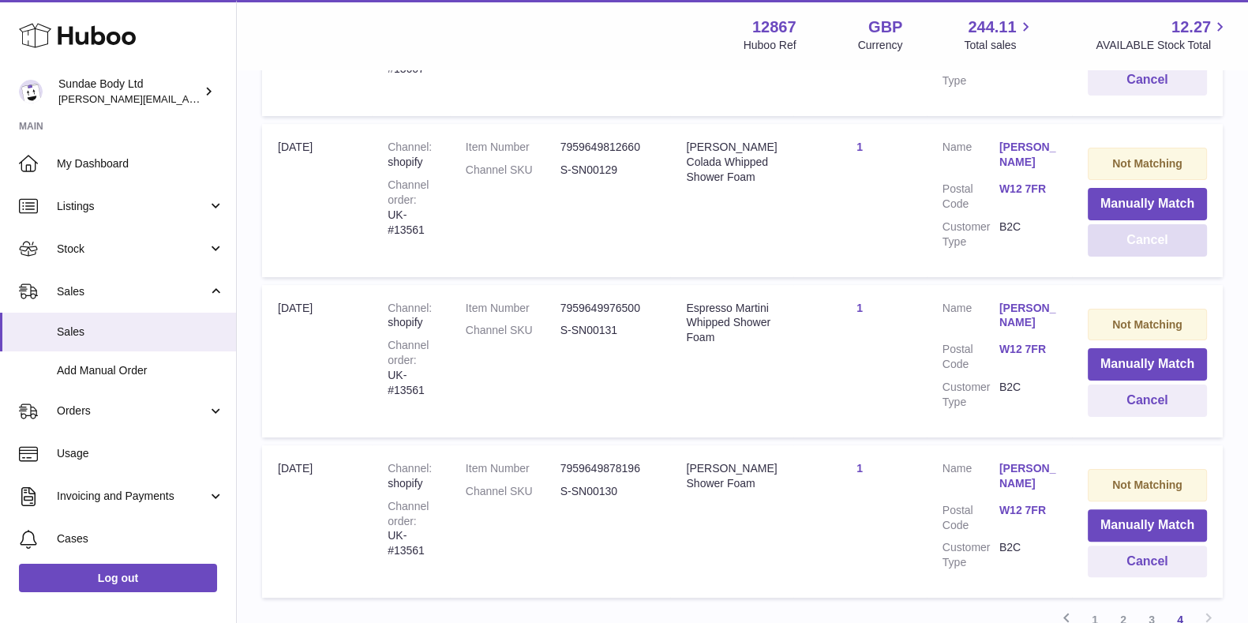
scroll to position [456, 0]
click at [1129, 236] on button "Cancel" at bounding box center [1147, 242] width 119 height 32
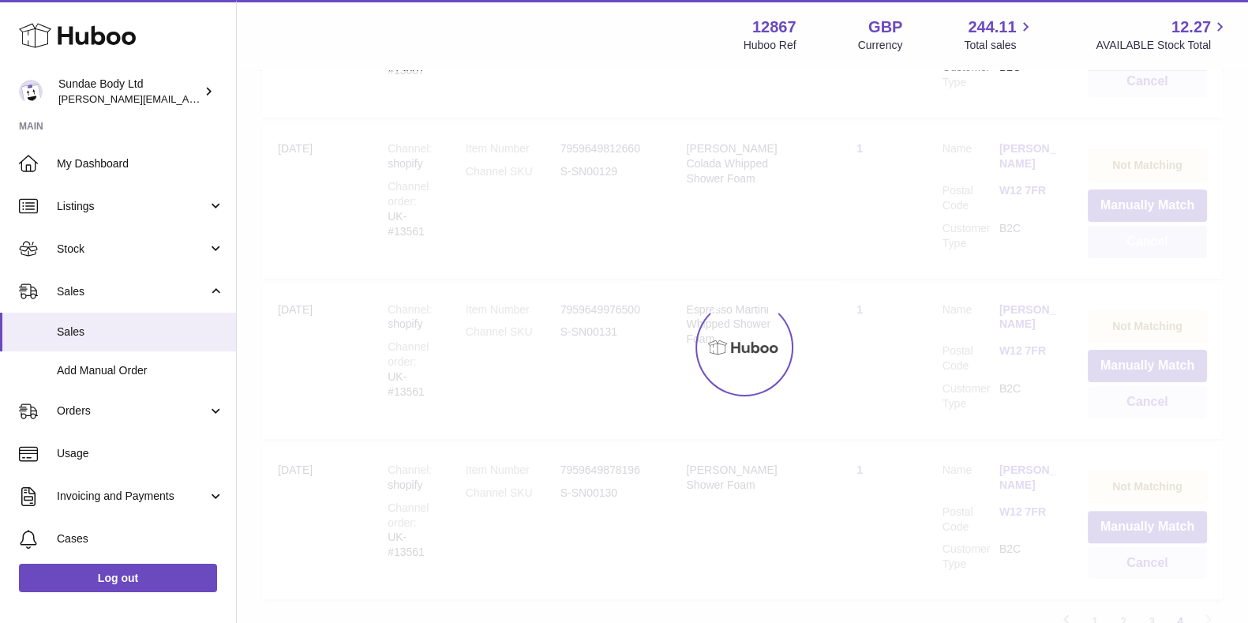
scroll to position [430, 0]
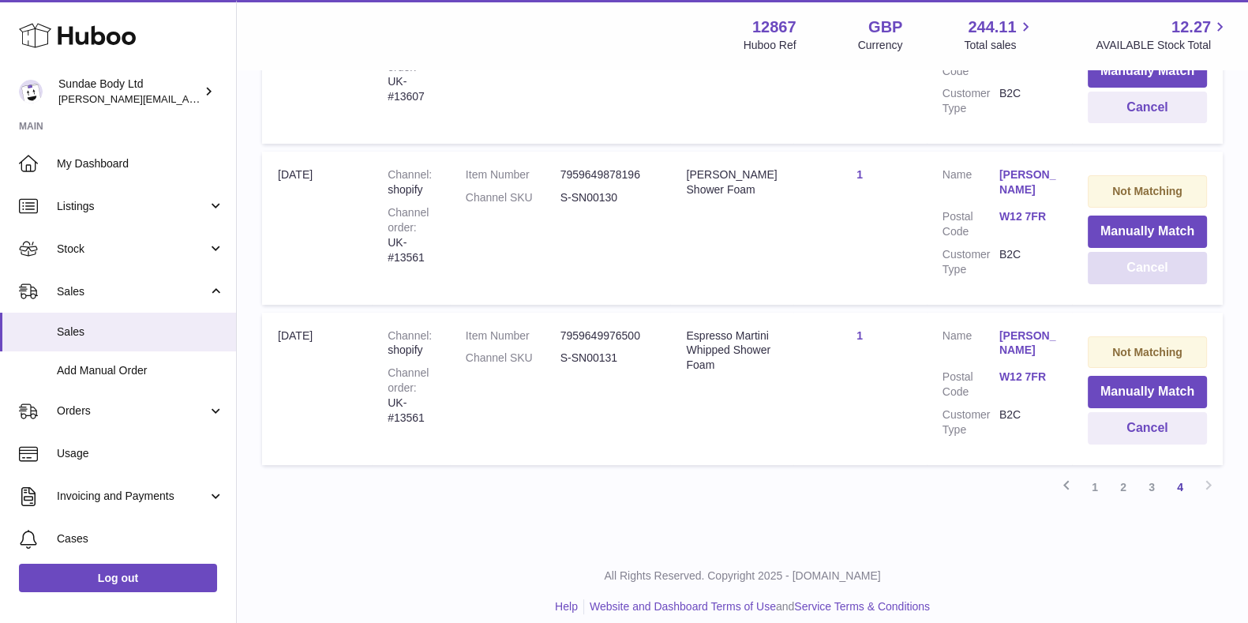
click at [1153, 262] on button "Cancel" at bounding box center [1147, 268] width 119 height 32
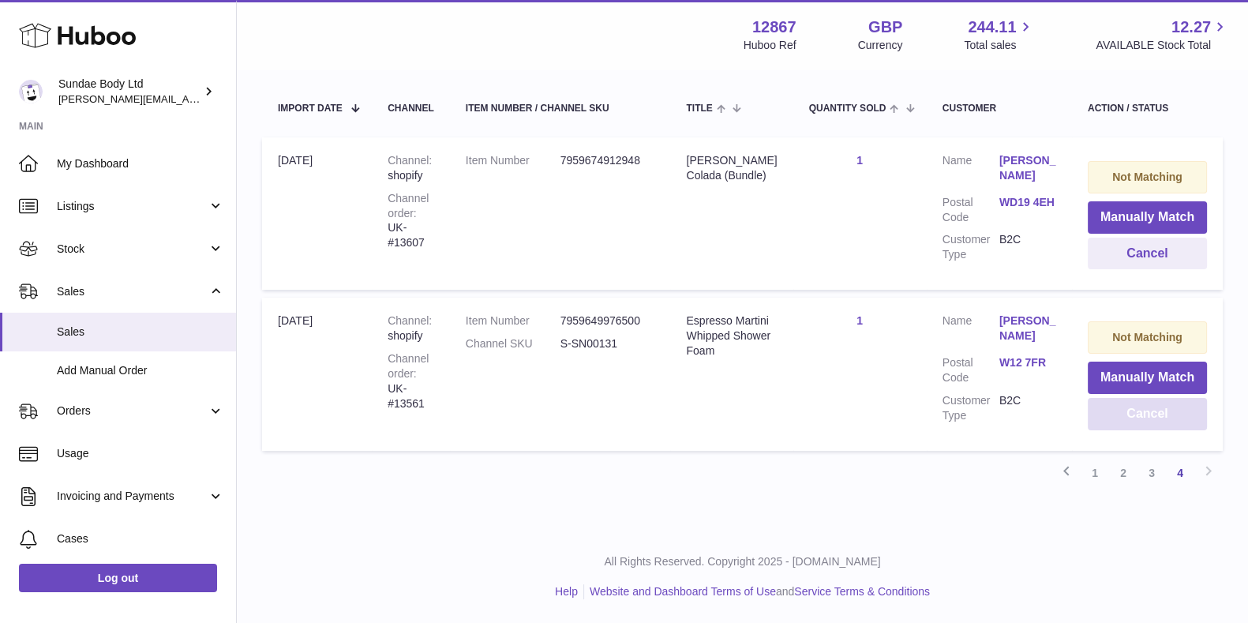
scroll to position [274, 0]
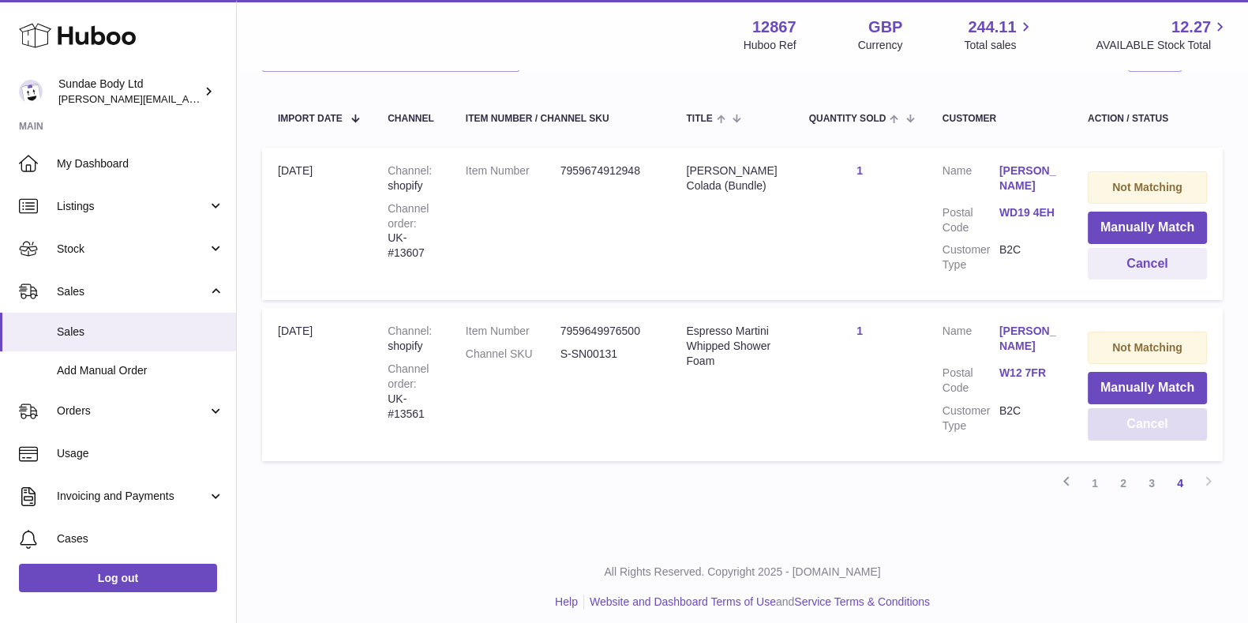
click at [1151, 425] on button "Cancel" at bounding box center [1147, 424] width 119 height 32
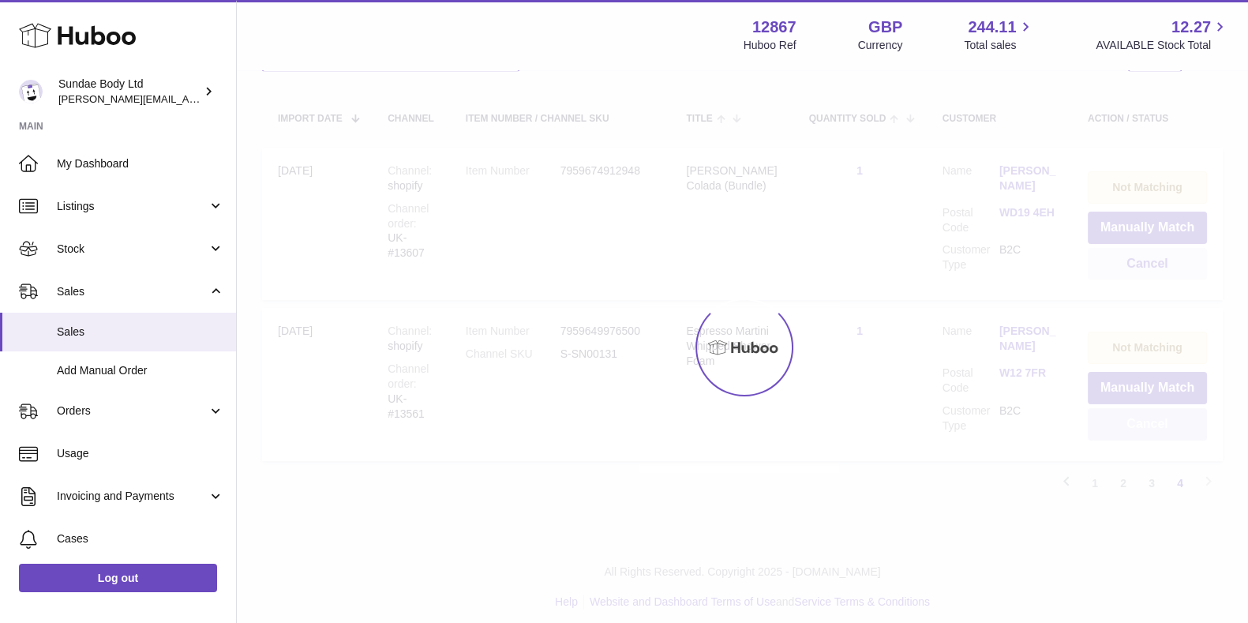
scroll to position [118, 0]
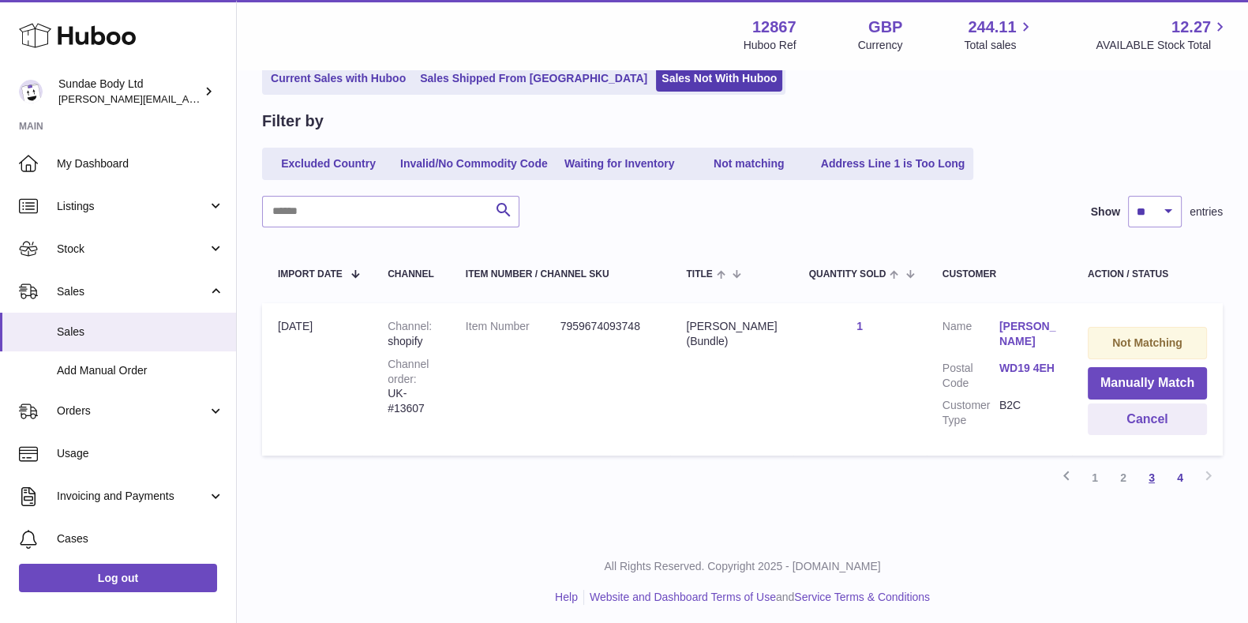
click at [1148, 473] on link "3" at bounding box center [1151, 477] width 28 height 28
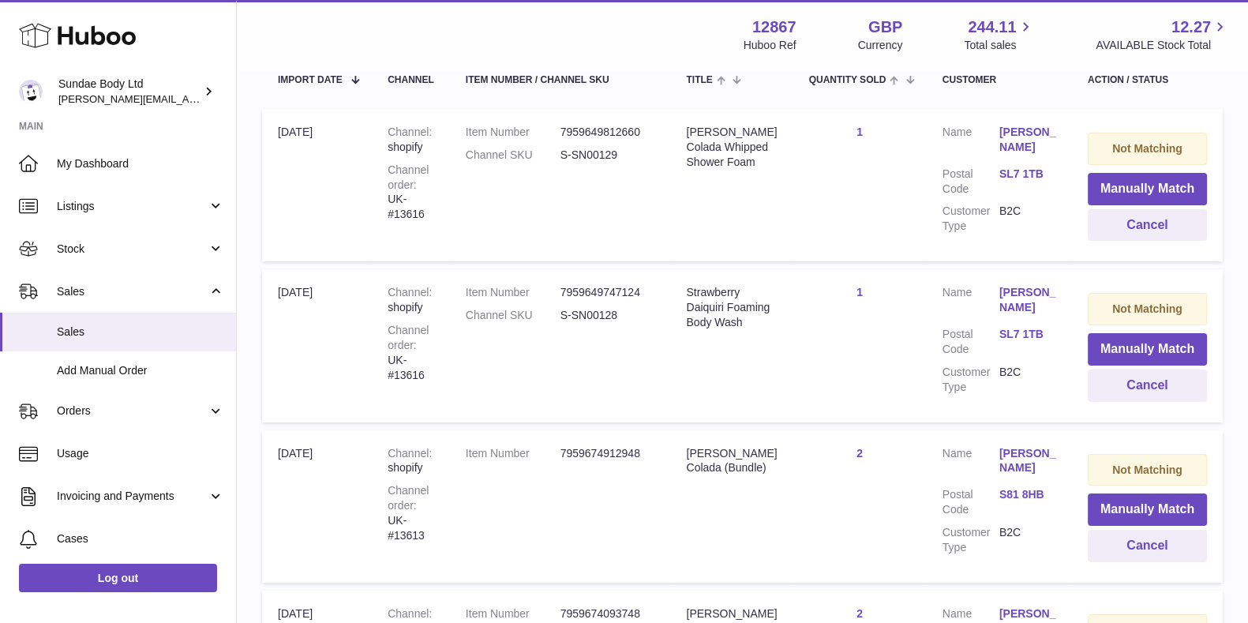
scroll to position [311, 0]
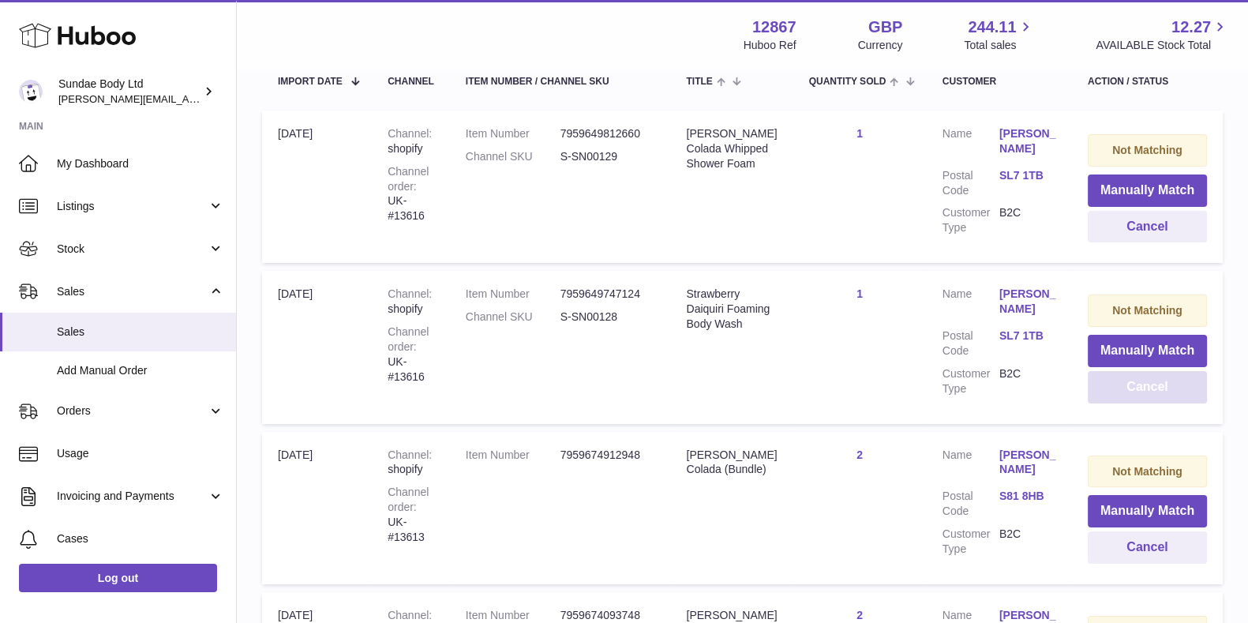
click at [1149, 380] on button "Cancel" at bounding box center [1147, 387] width 119 height 32
click at [1136, 226] on button "Cancel" at bounding box center [1147, 227] width 119 height 32
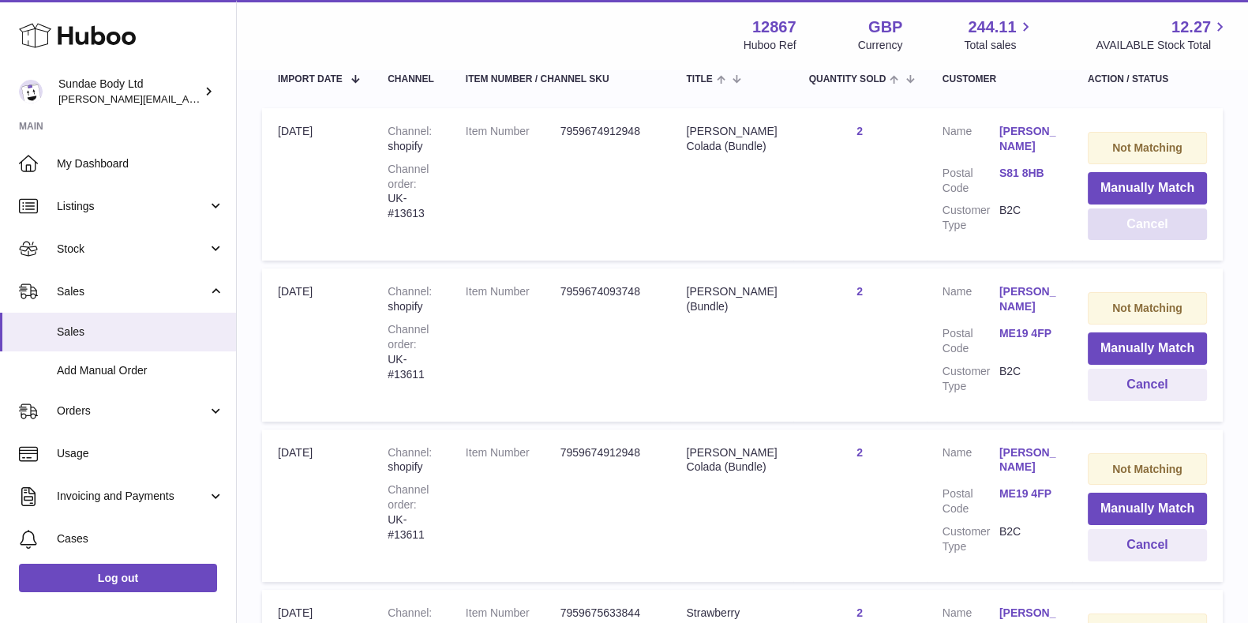
scroll to position [320, 0]
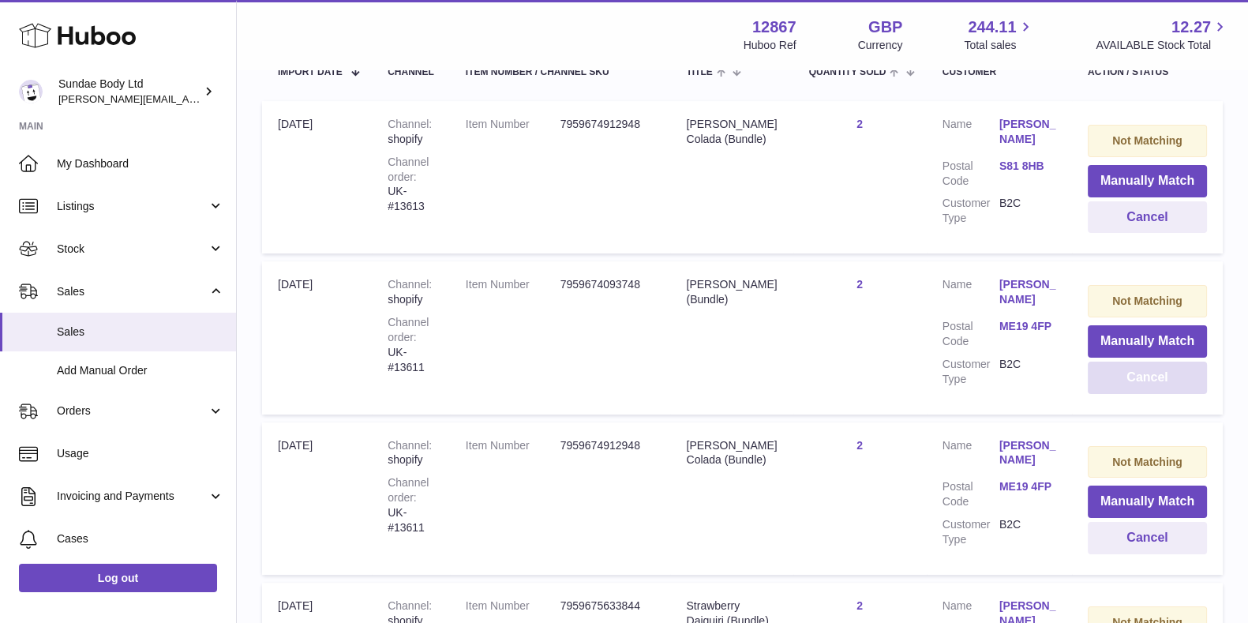
click at [1159, 376] on button "Cancel" at bounding box center [1147, 377] width 119 height 32
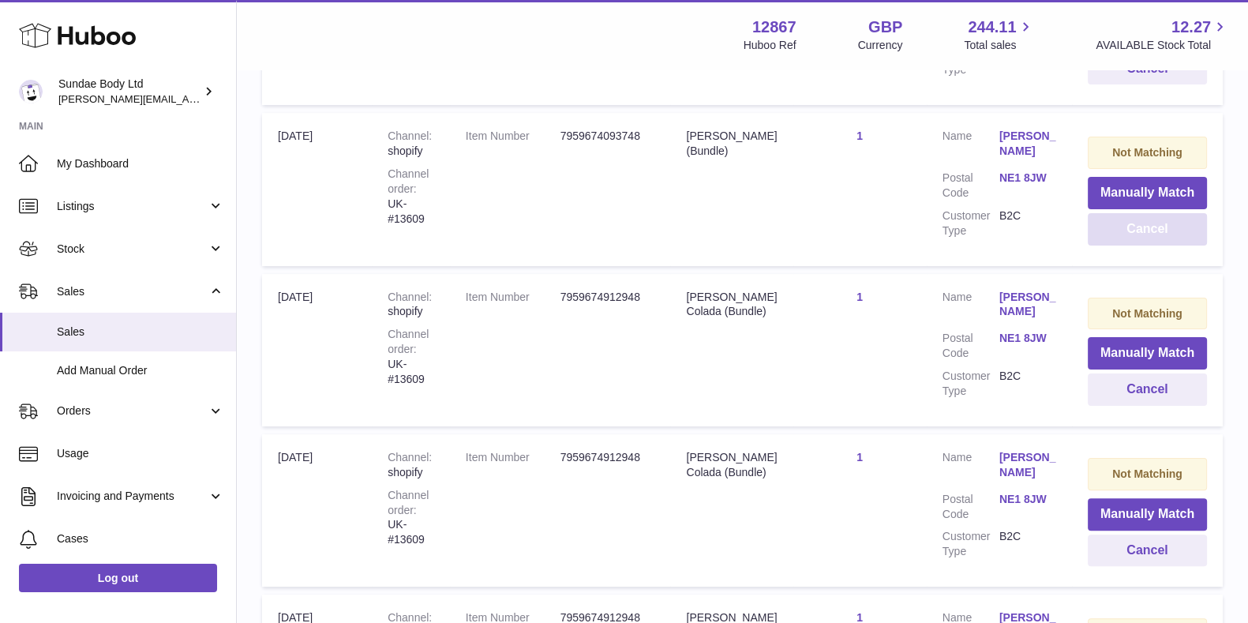
scroll to position [470, 0]
click at [1134, 547] on button "Cancel" at bounding box center [1147, 550] width 119 height 32
click at [1148, 381] on button "Cancel" at bounding box center [1147, 389] width 119 height 32
click at [1141, 229] on button "Cancel" at bounding box center [1147, 228] width 119 height 32
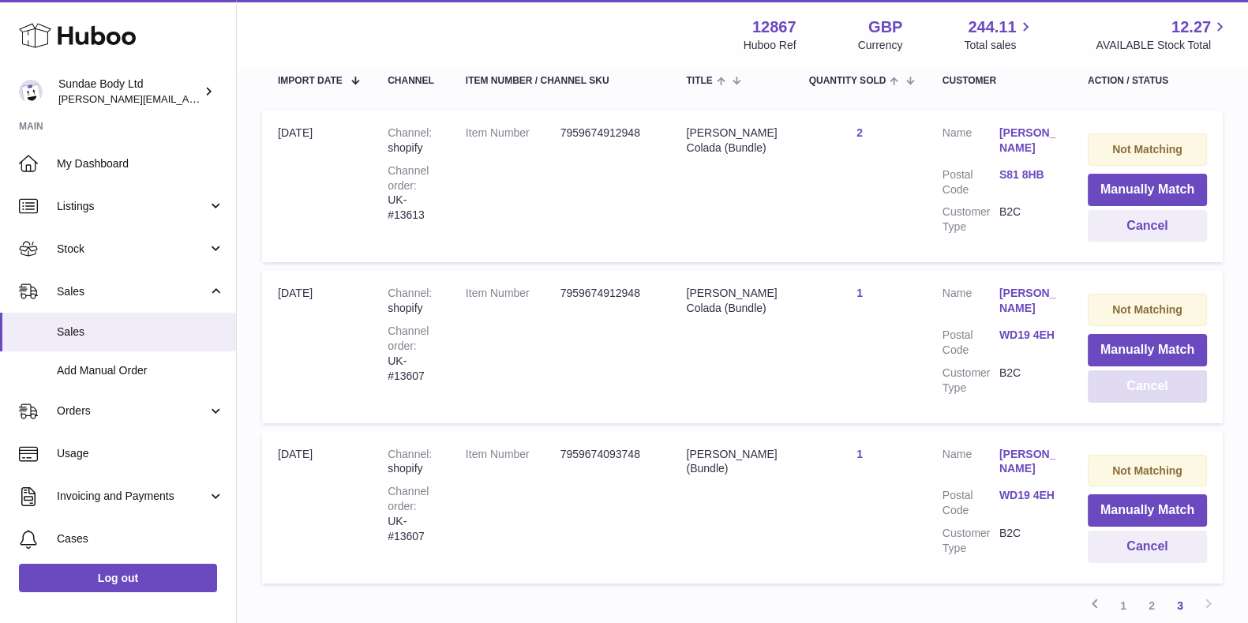
scroll to position [315, 0]
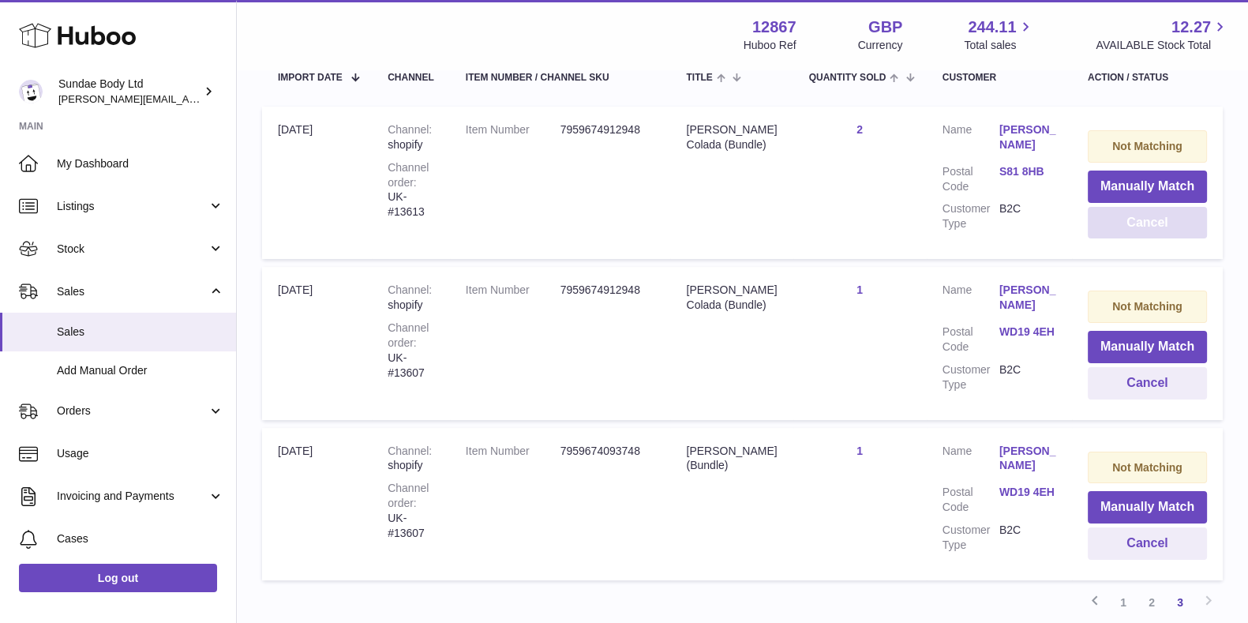
click at [1161, 215] on button "Cancel" at bounding box center [1147, 223] width 119 height 32
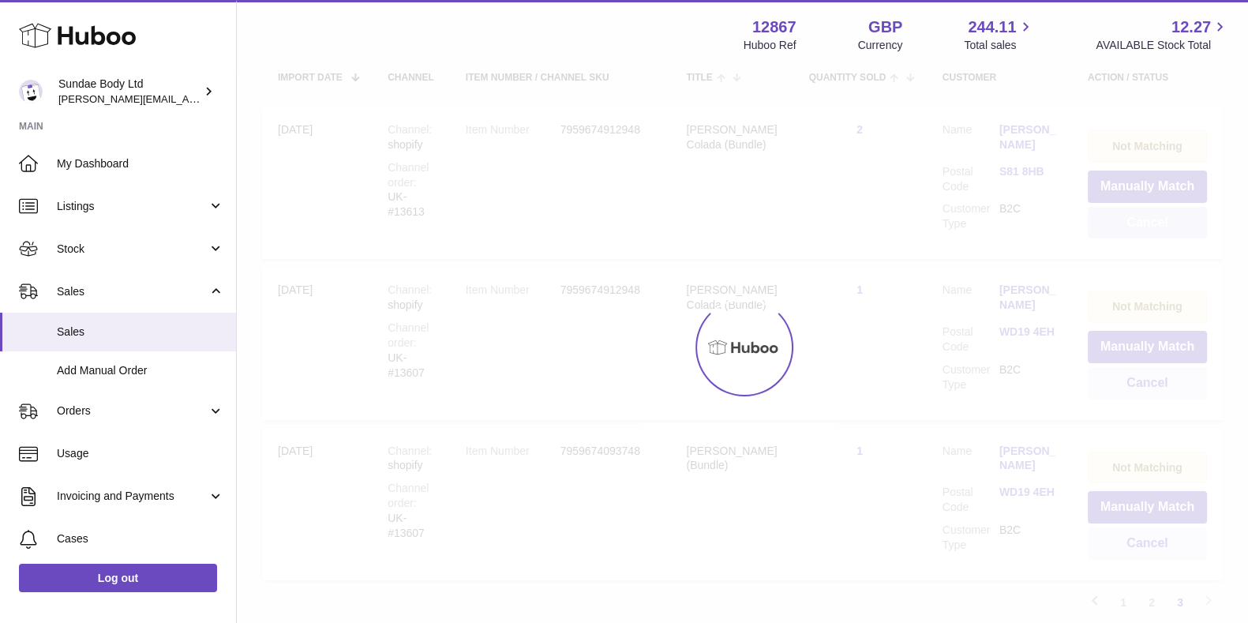
scroll to position [274, 0]
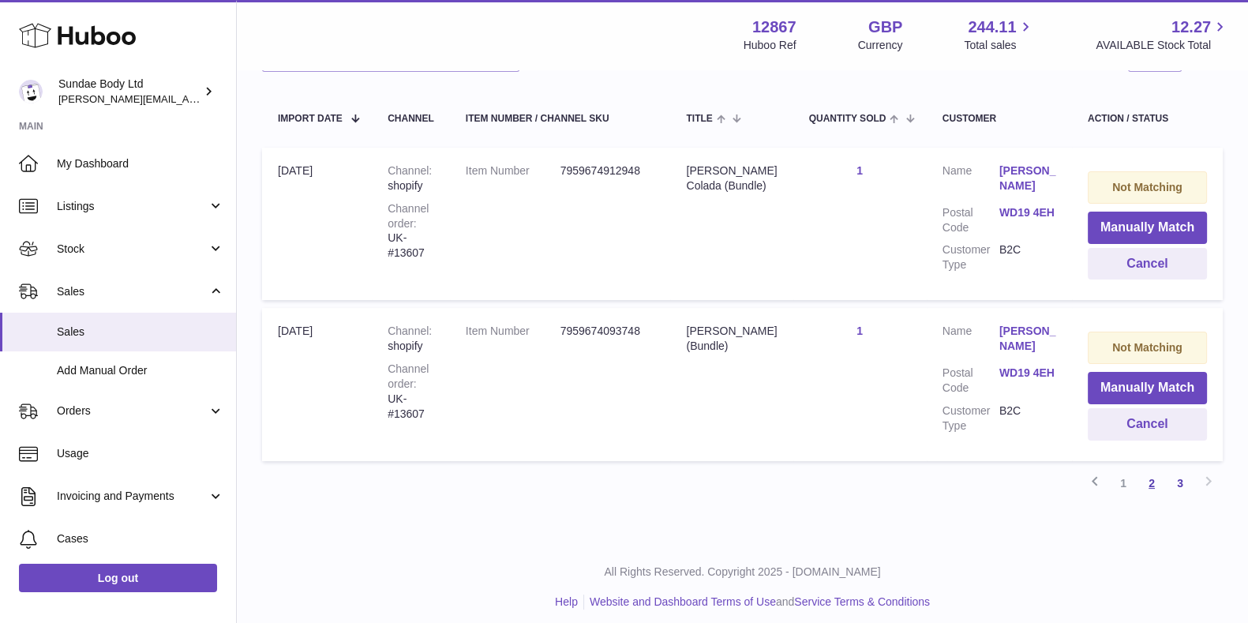
click at [1152, 469] on link "2" at bounding box center [1151, 483] width 28 height 28
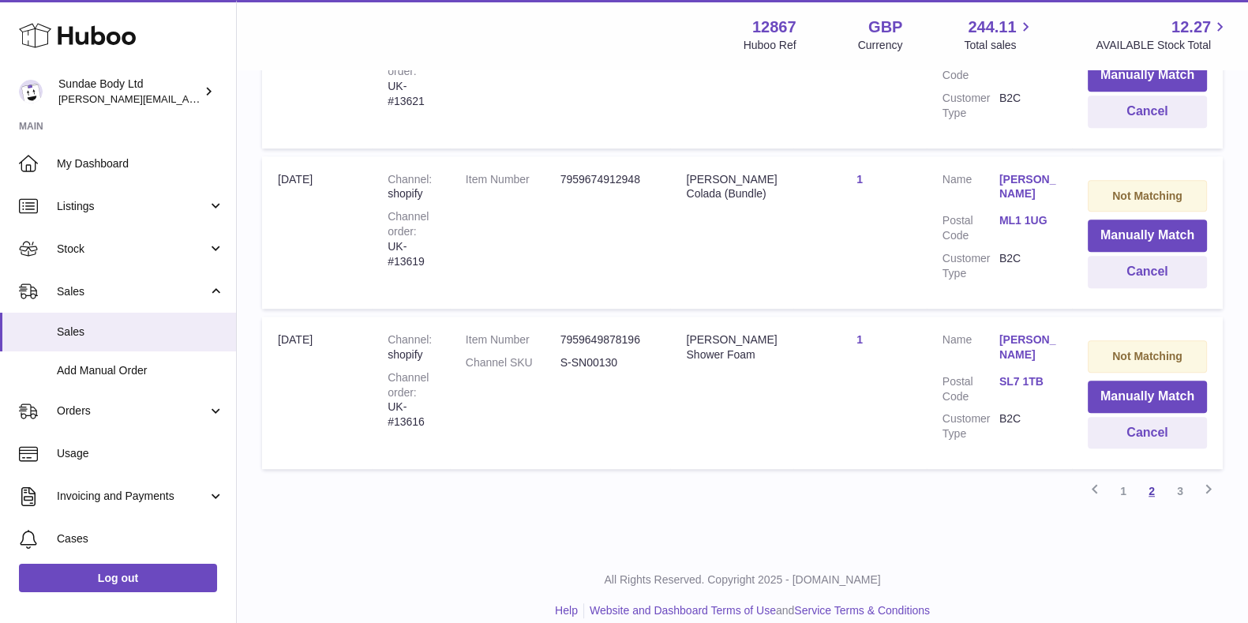
scroll to position [1553, 0]
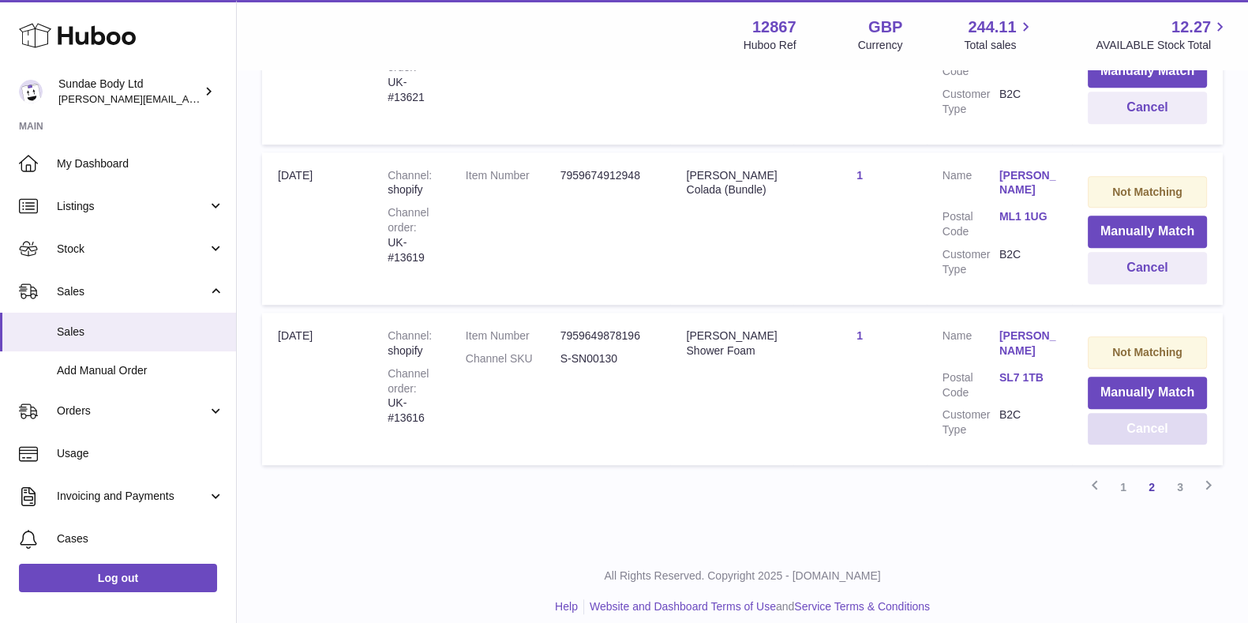
click at [1144, 425] on button "Cancel" at bounding box center [1147, 429] width 119 height 32
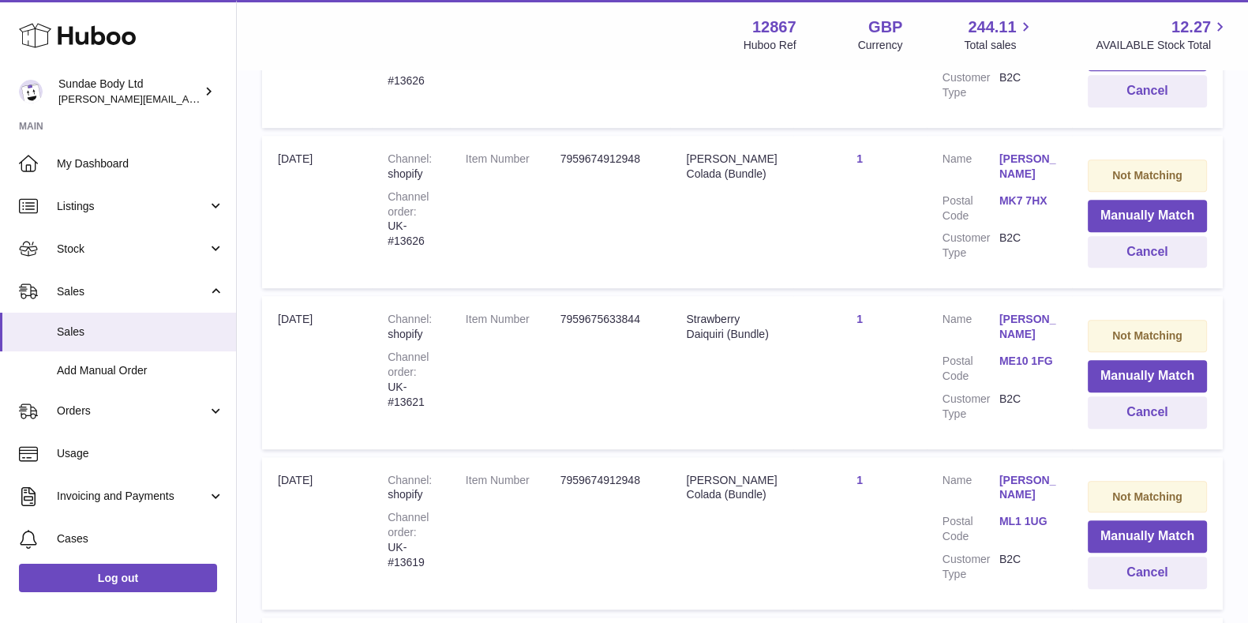
scroll to position [1244, 0]
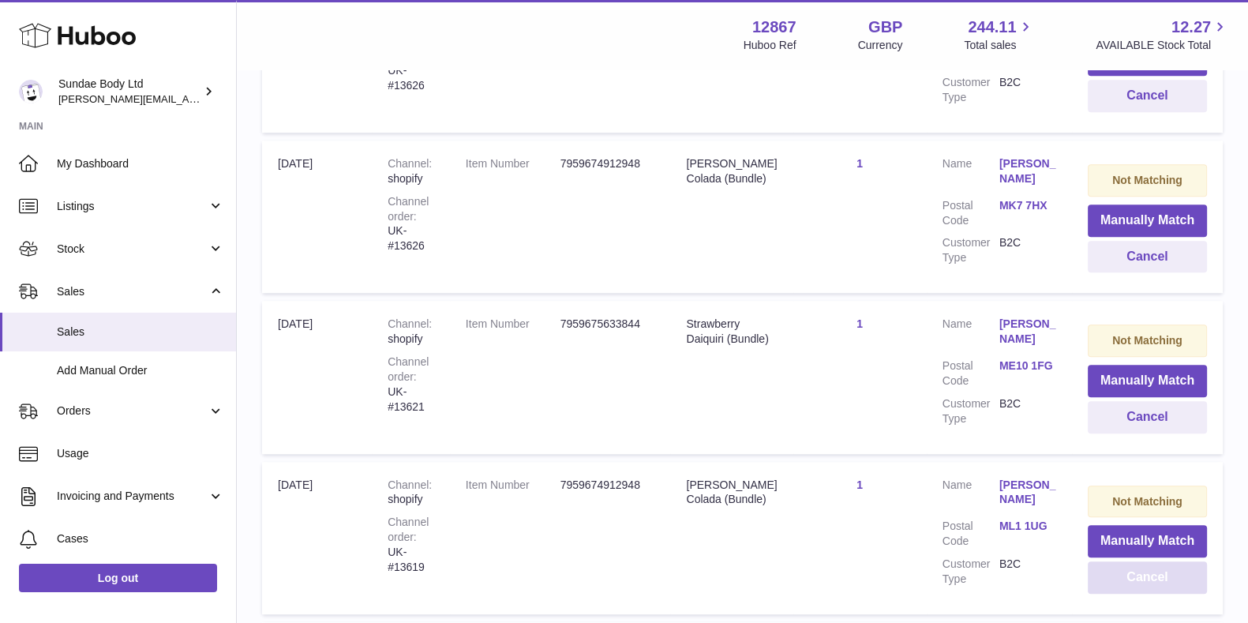
click at [1148, 562] on button "Cancel" at bounding box center [1147, 577] width 119 height 32
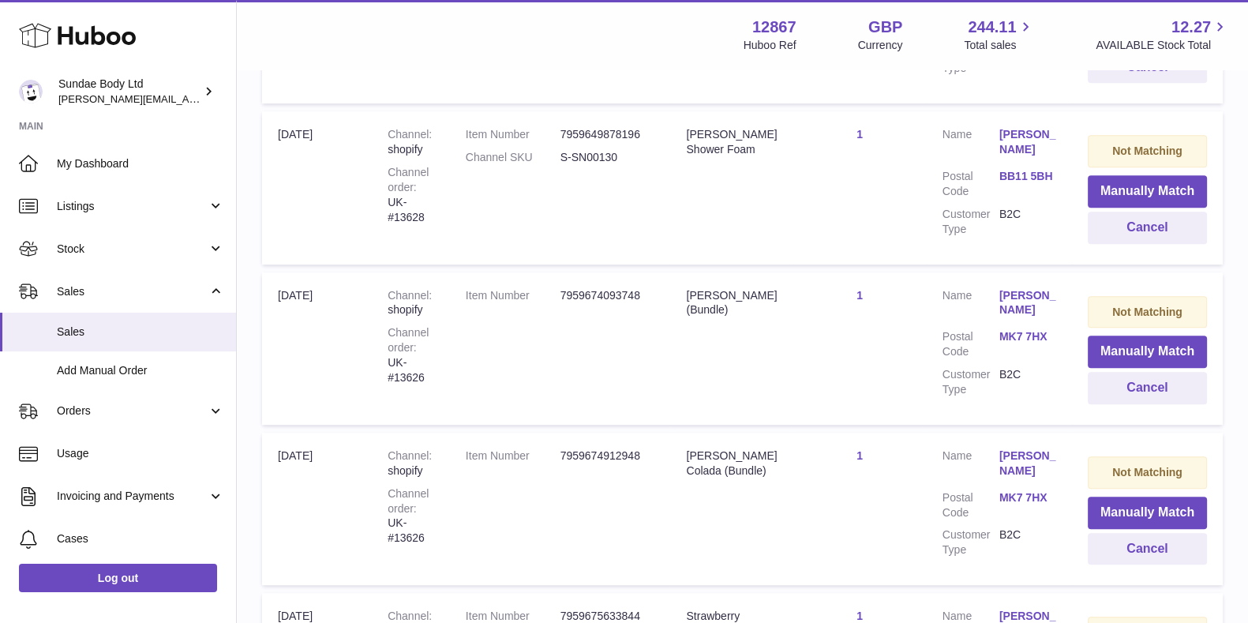
scroll to position [950, 0]
click at [1152, 376] on button "Cancel" at bounding box center [1147, 389] width 119 height 32
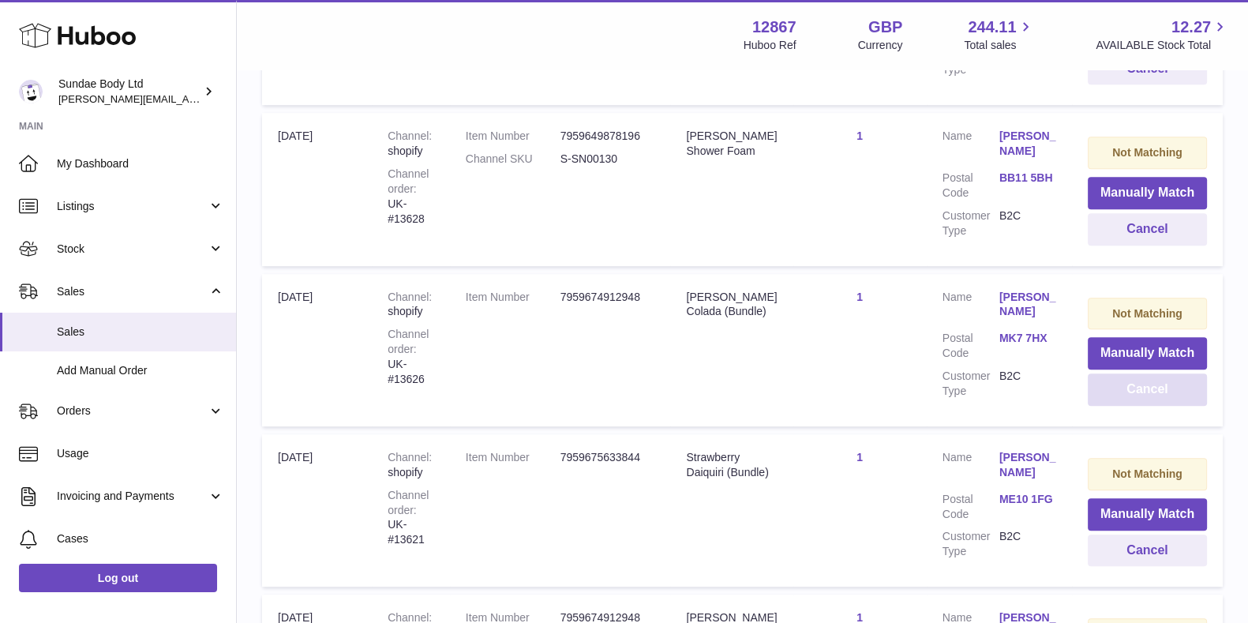
click at [1152, 376] on button "Cancel" at bounding box center [1147, 389] width 119 height 32
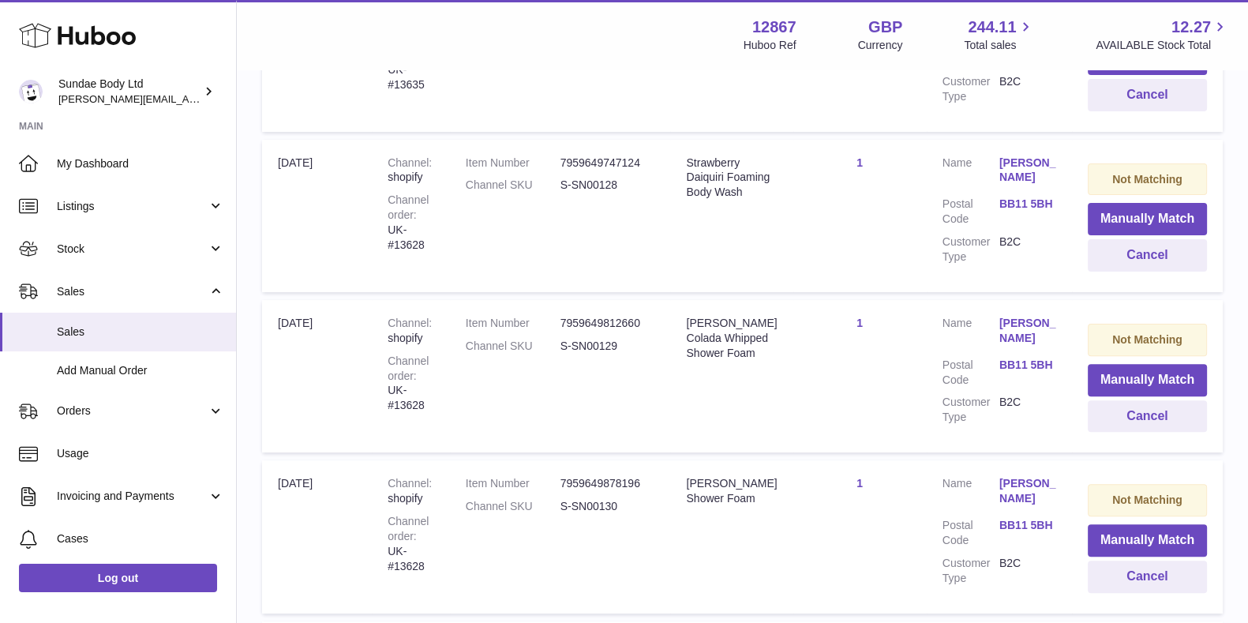
scroll to position [601, 0]
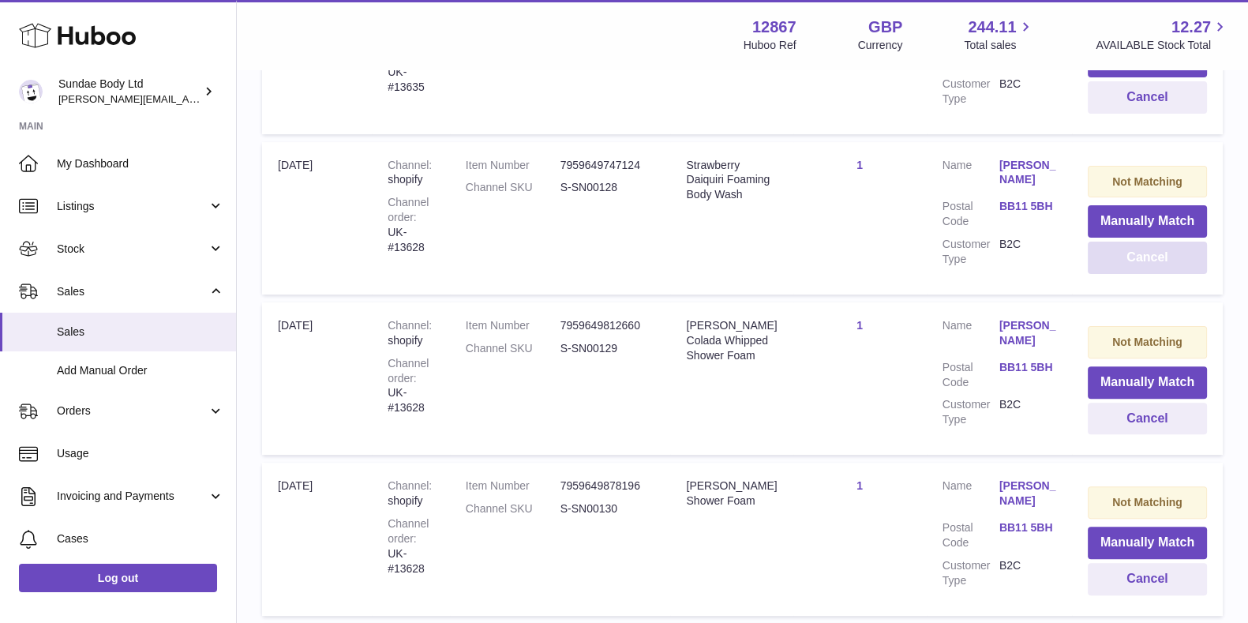
click at [1127, 256] on button "Cancel" at bounding box center [1147, 257] width 119 height 32
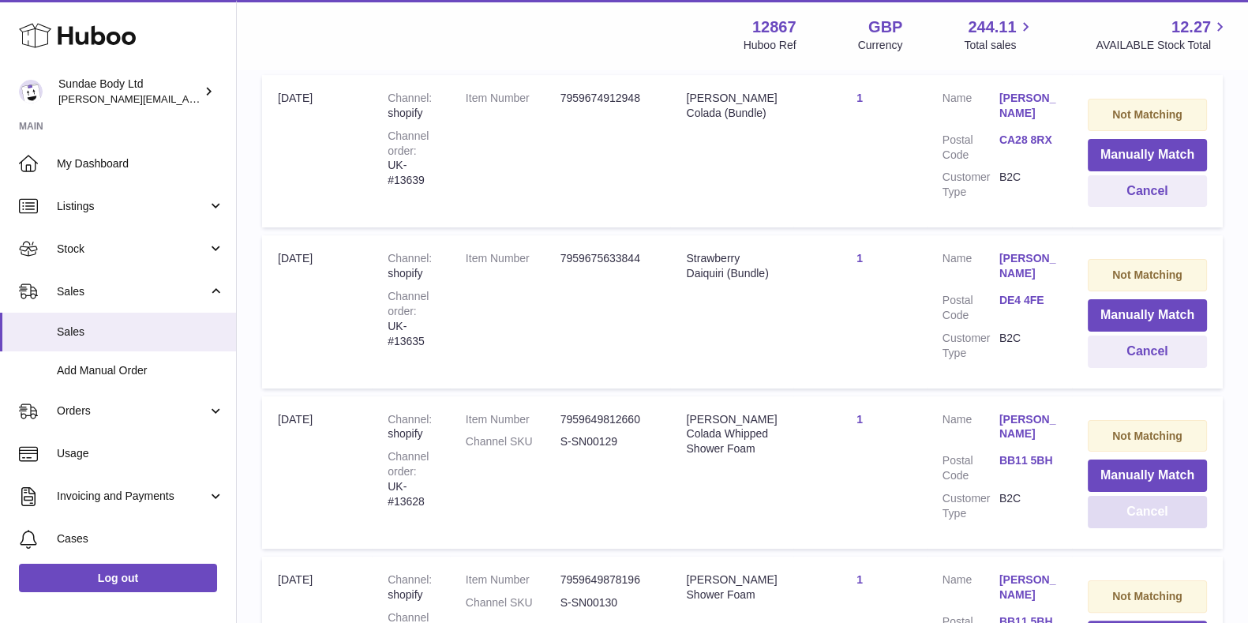
scroll to position [354, 0]
